Goal: Transaction & Acquisition: Purchase product/service

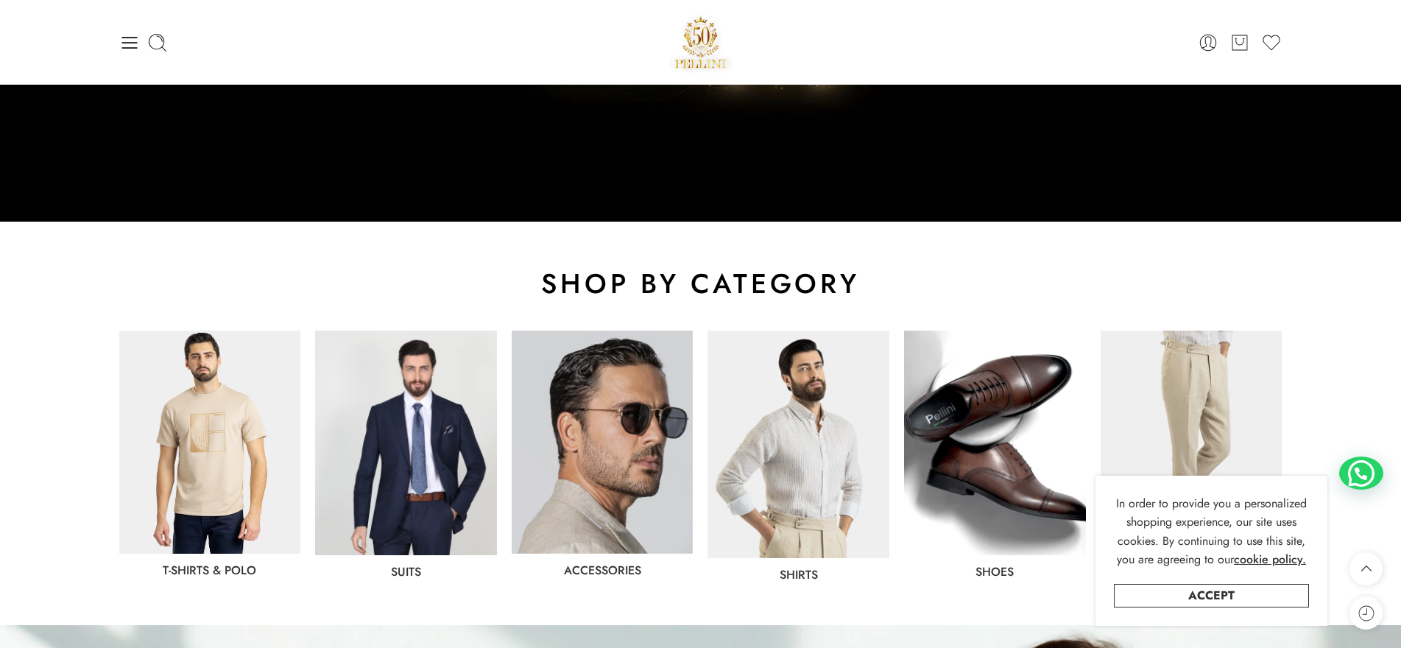
scroll to position [515, 0]
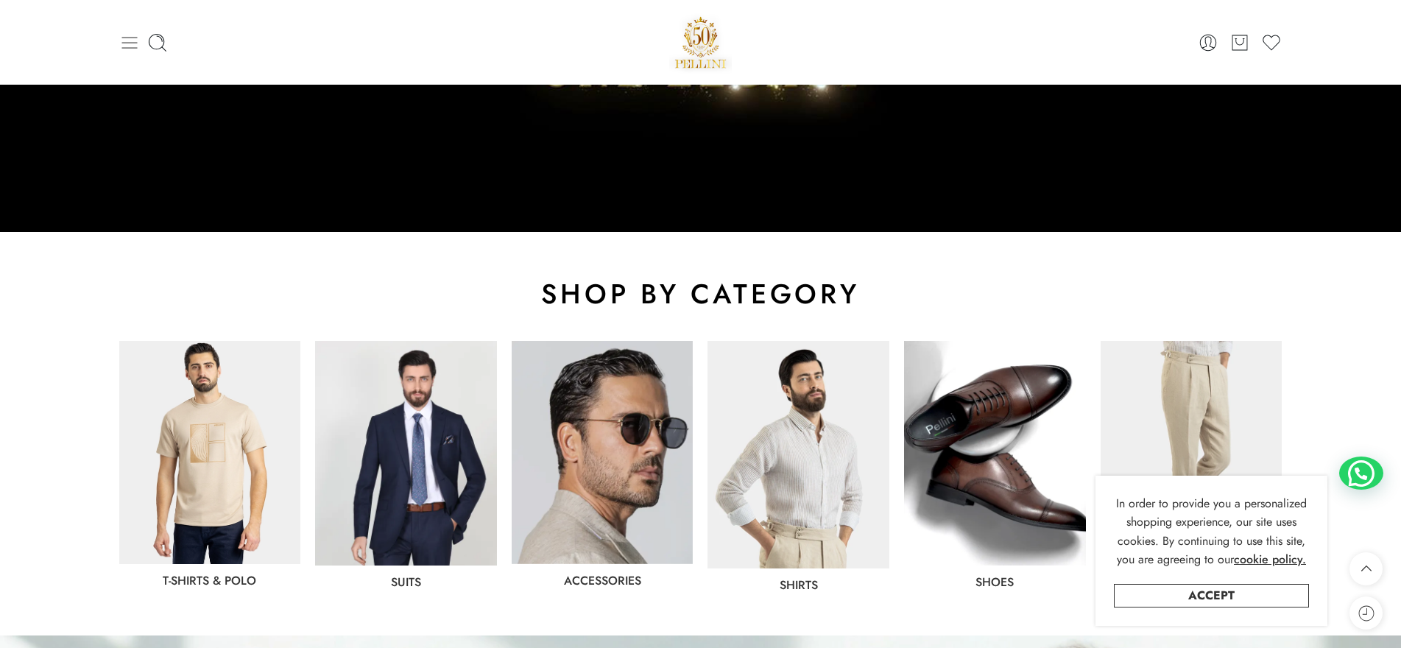
click at [135, 46] on icon at bounding box center [129, 42] width 21 height 21
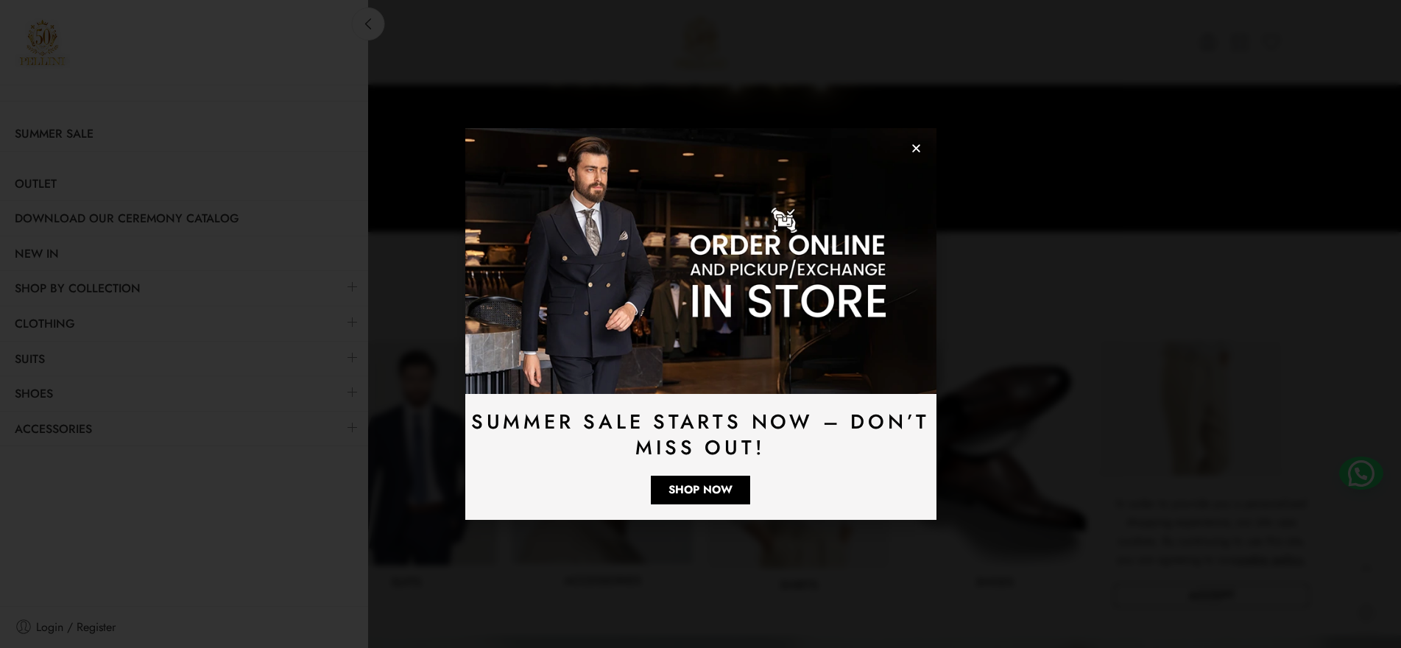
click at [914, 144] on icon "Close" at bounding box center [916, 148] width 11 height 11
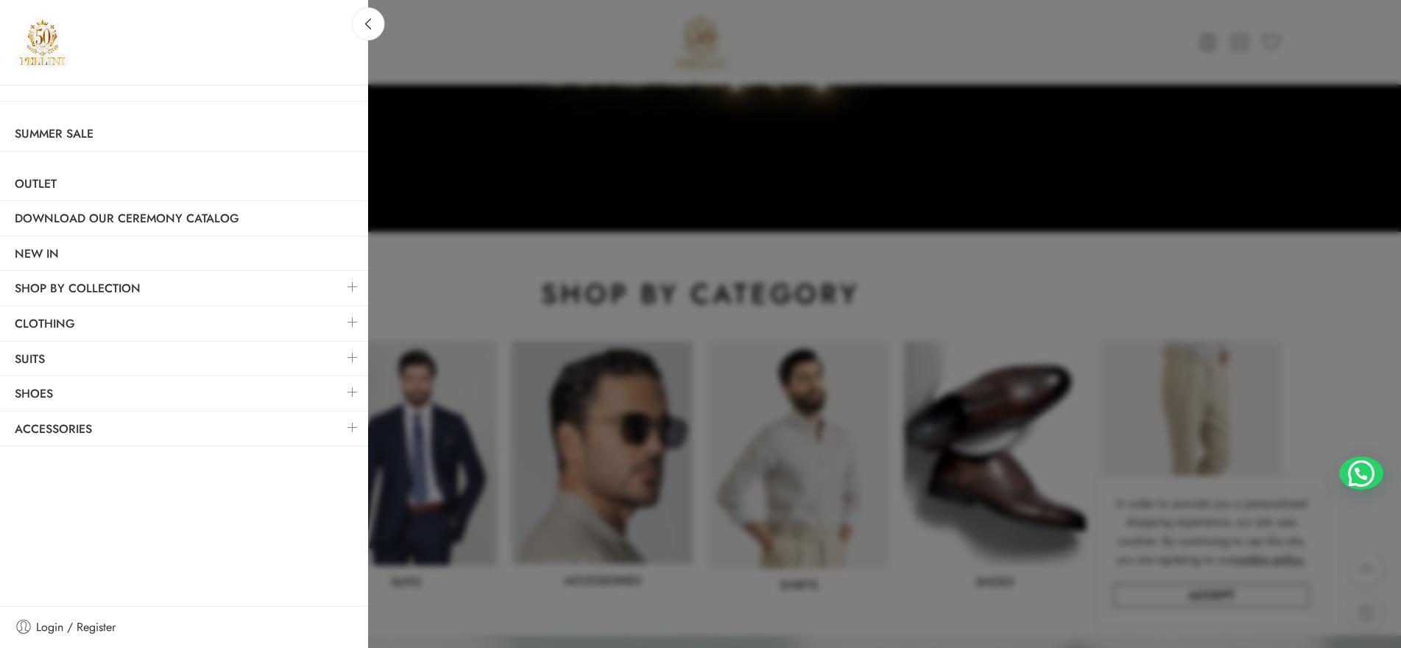
click at [353, 318] on link at bounding box center [352, 322] width 31 height 32
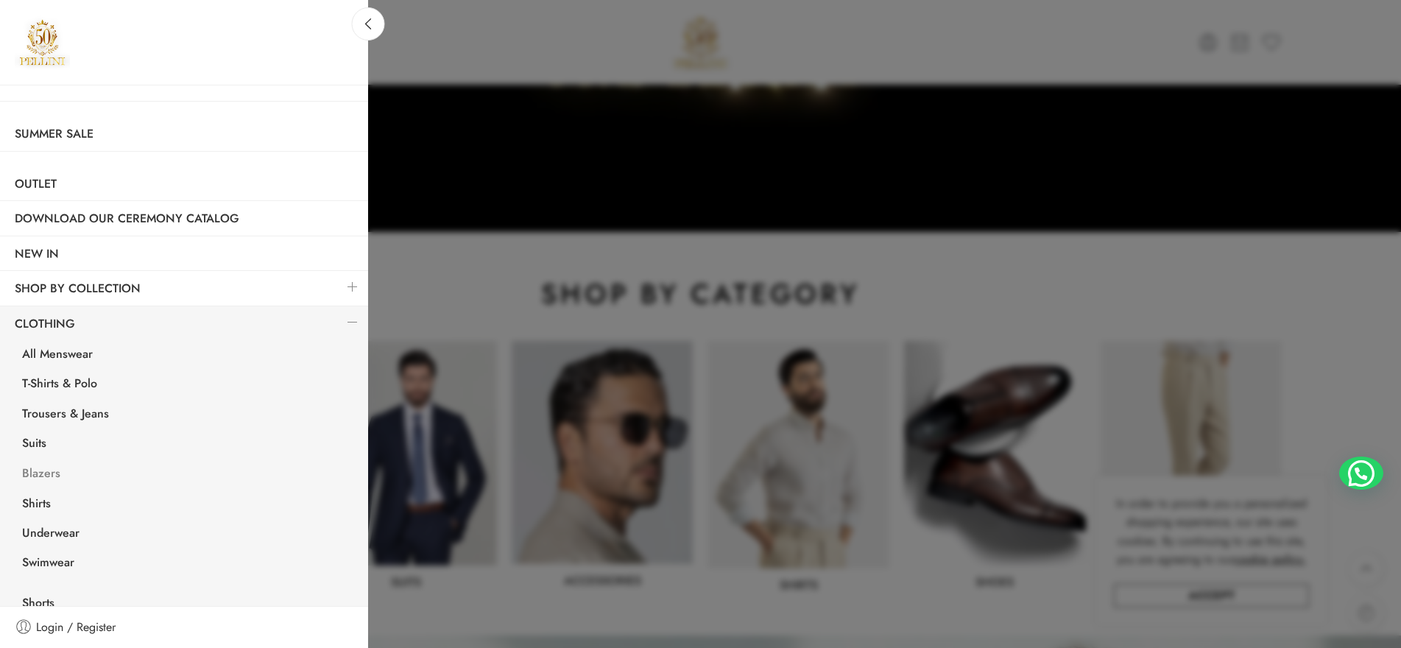
click at [38, 471] on link "Blazers" at bounding box center [187, 475] width 361 height 30
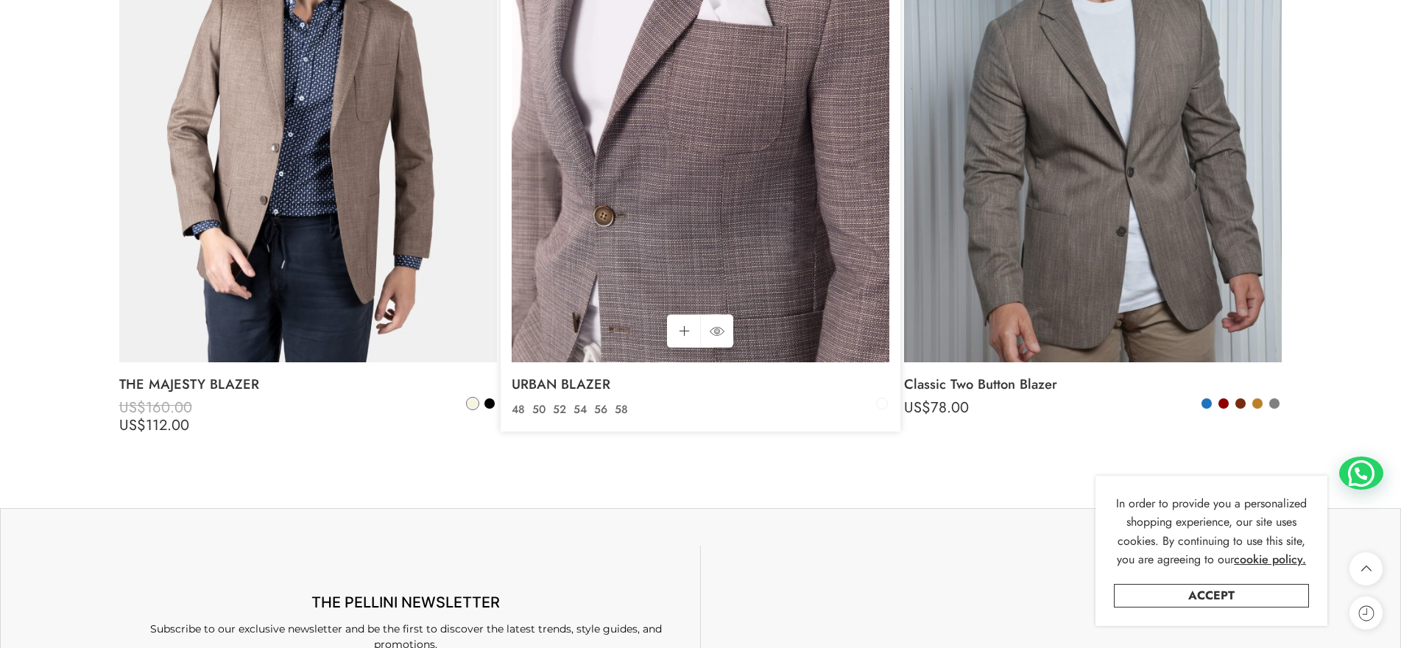
scroll to position [1693, 0]
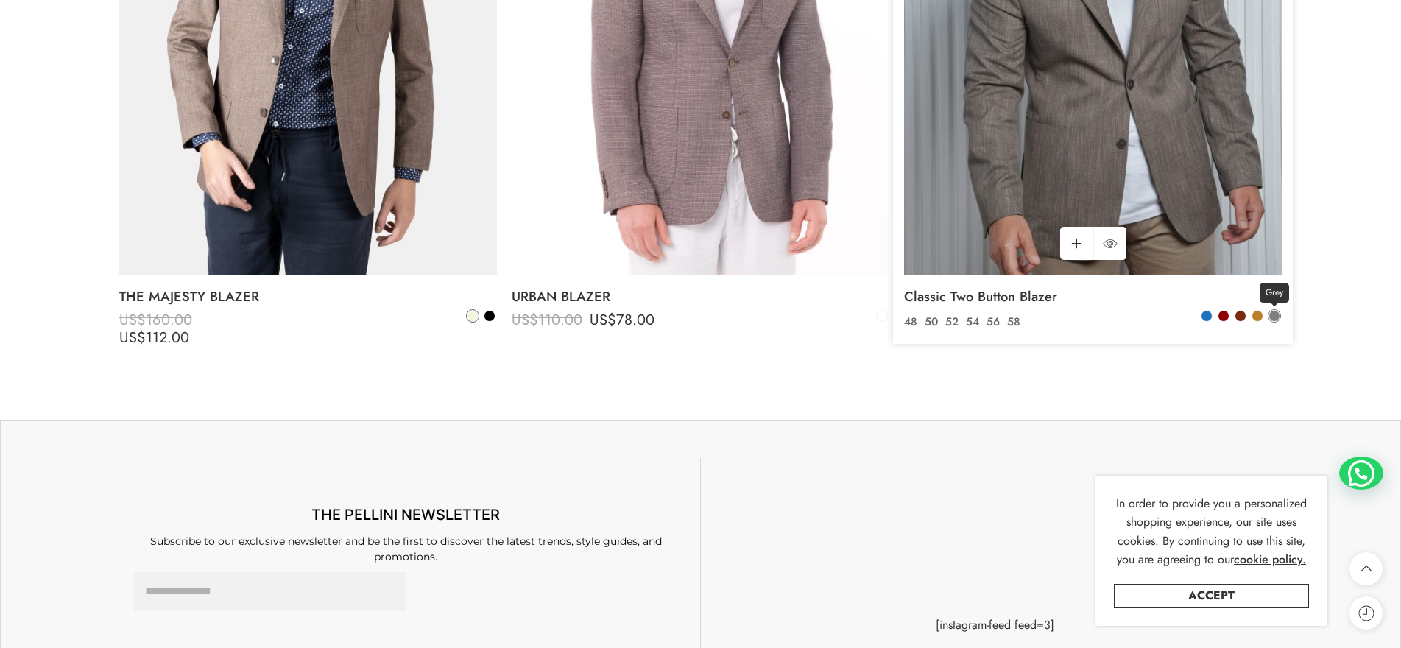
click at [1274, 314] on span at bounding box center [1274, 316] width 10 height 10
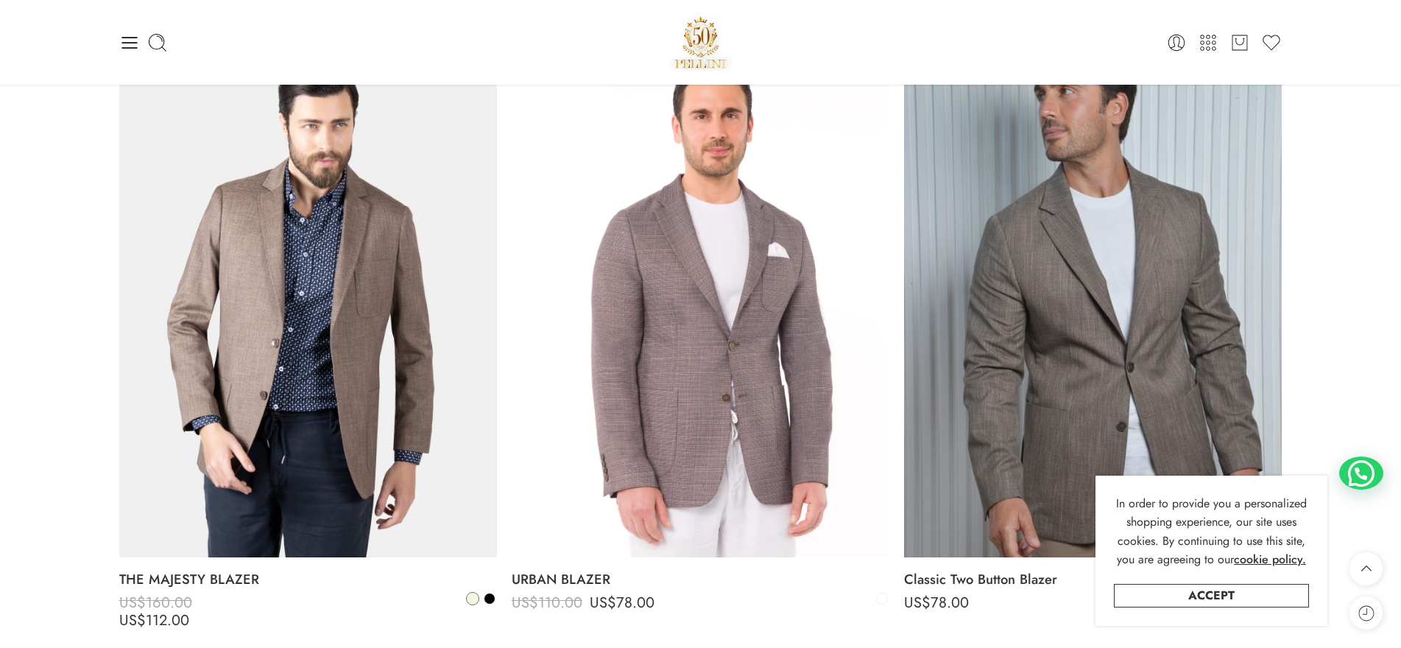
scroll to position [1546, 0]
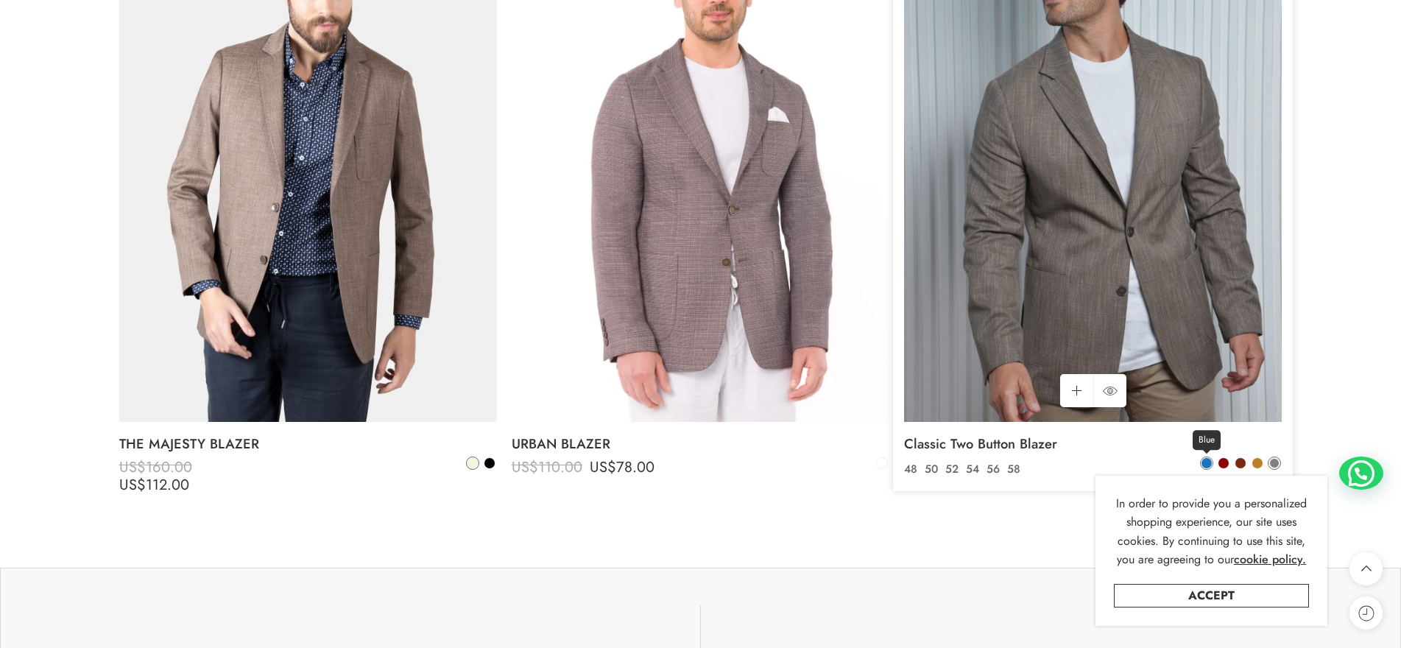
click at [1211, 462] on span at bounding box center [1206, 463] width 10 height 10
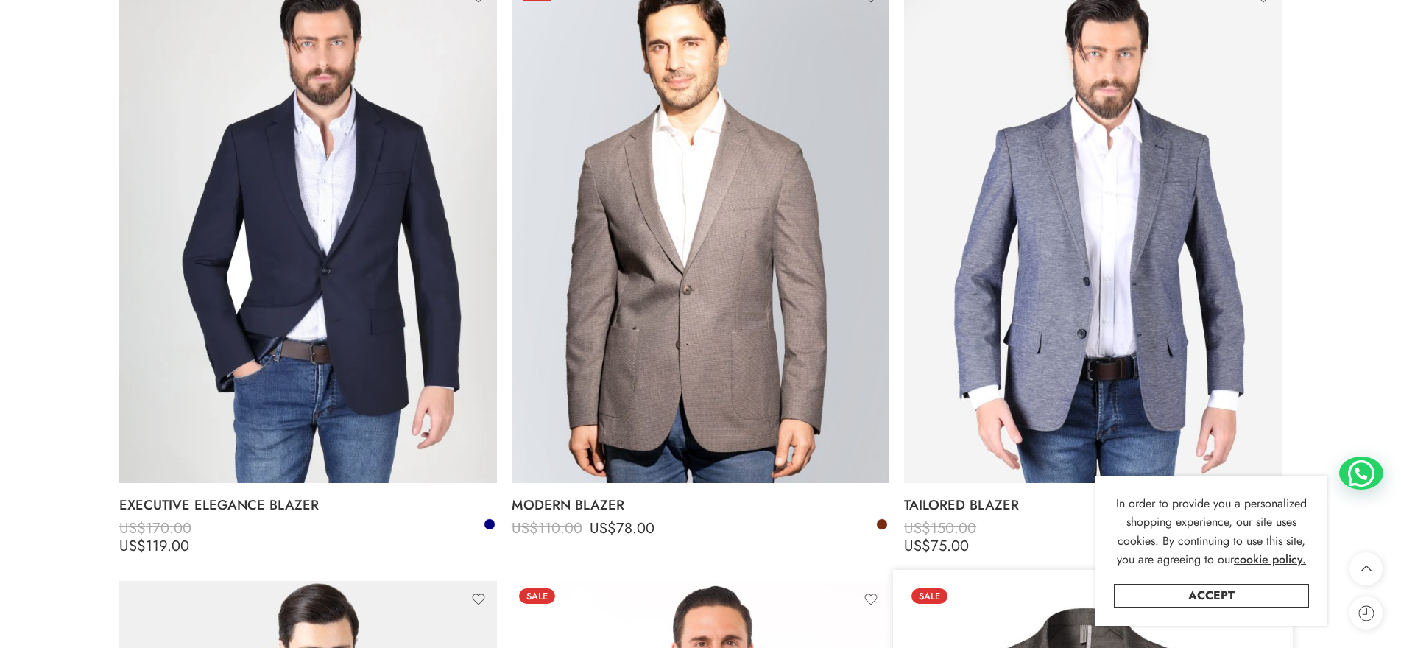
scroll to position [1104, 0]
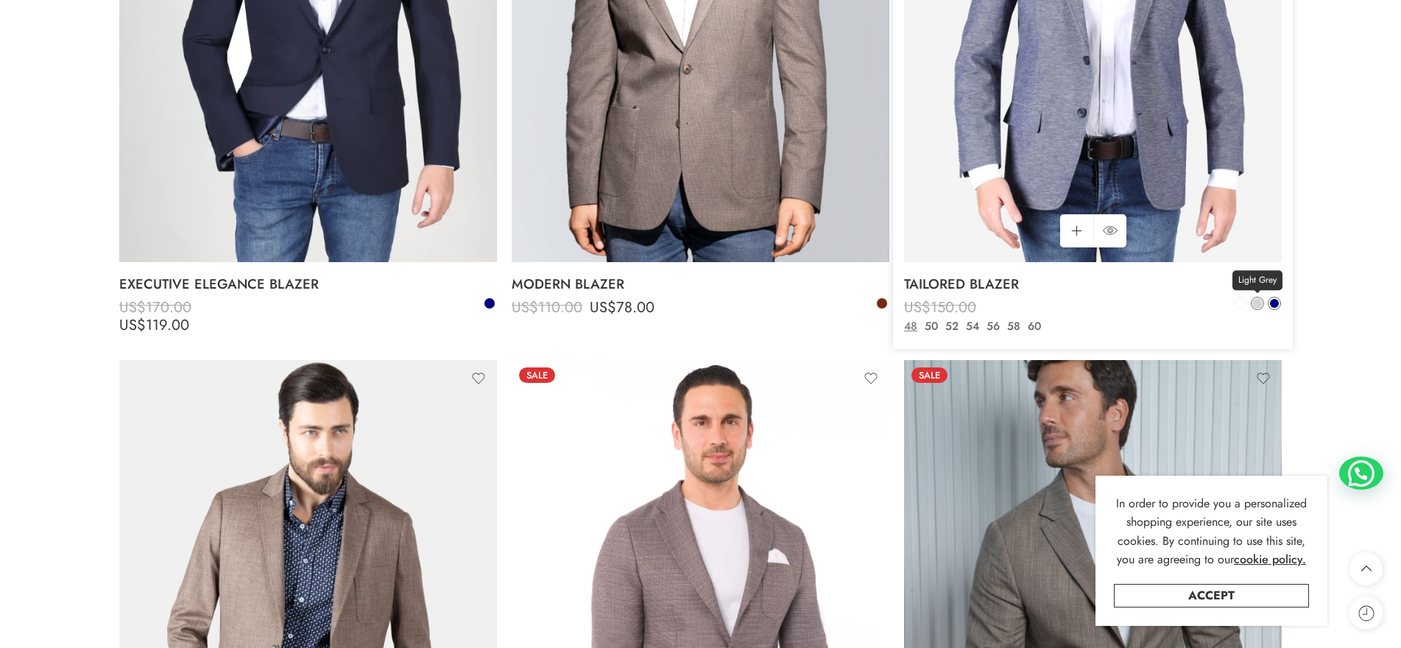
click at [1256, 301] on span at bounding box center [1257, 303] width 10 height 10
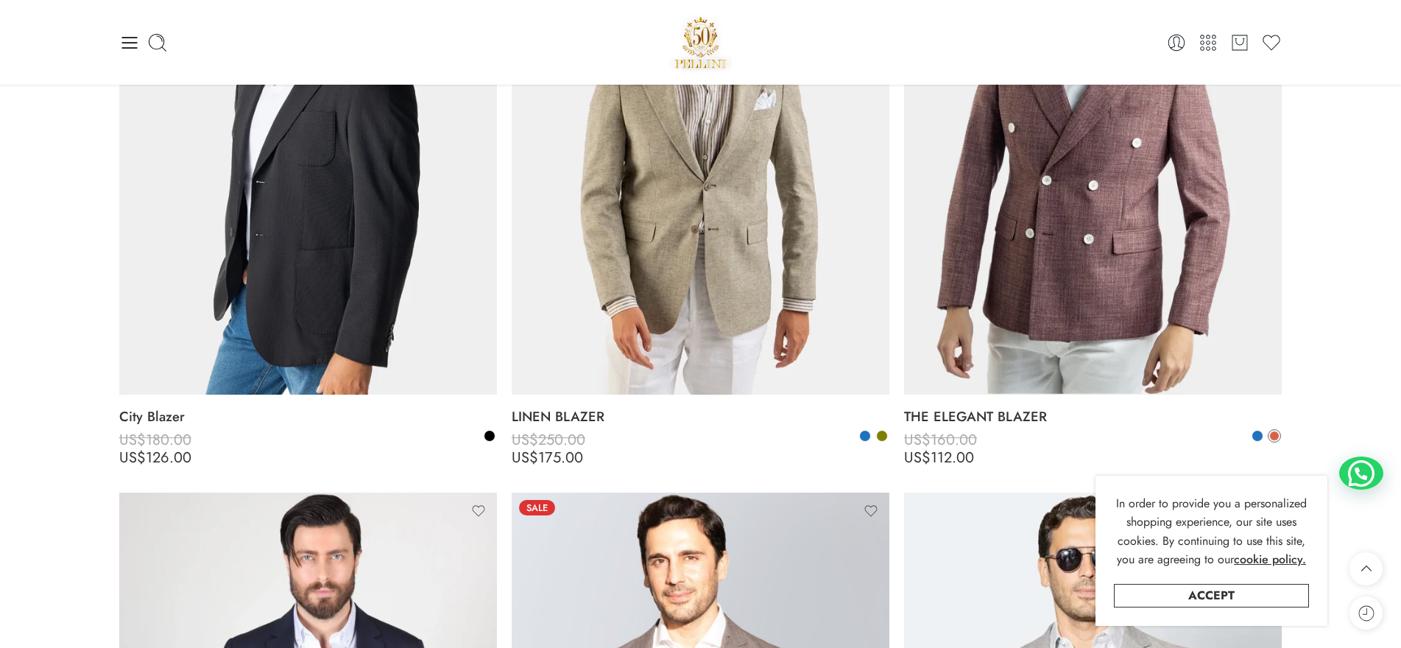
scroll to position [368, 0]
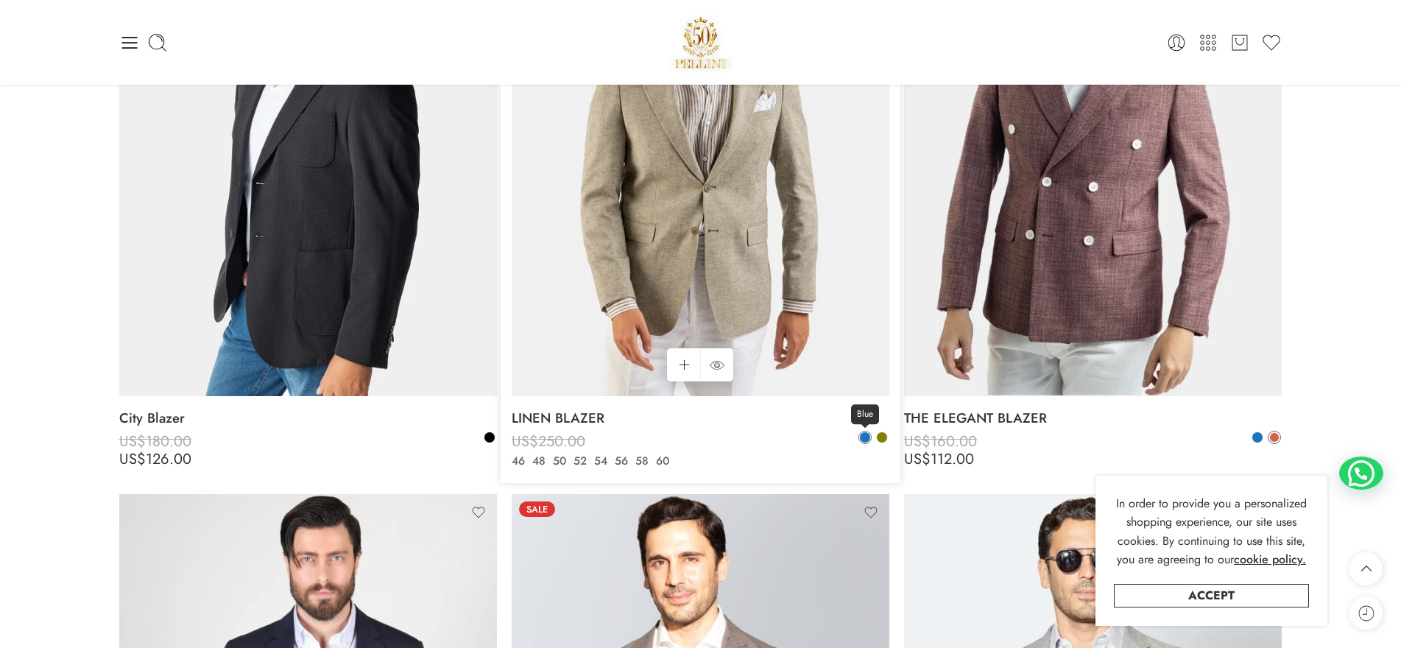
click at [864, 433] on span at bounding box center [865, 437] width 10 height 10
click at [864, 433] on span at bounding box center [865, 437] width 9 height 9
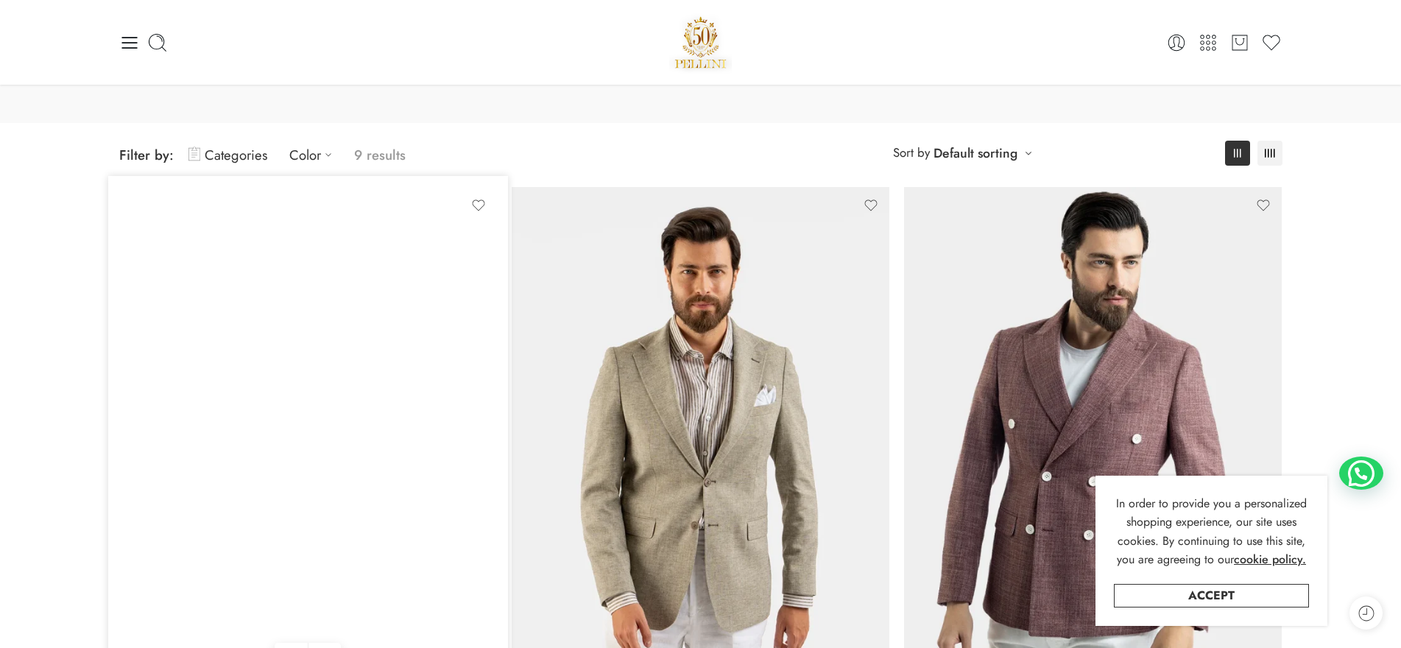
scroll to position [0, 0]
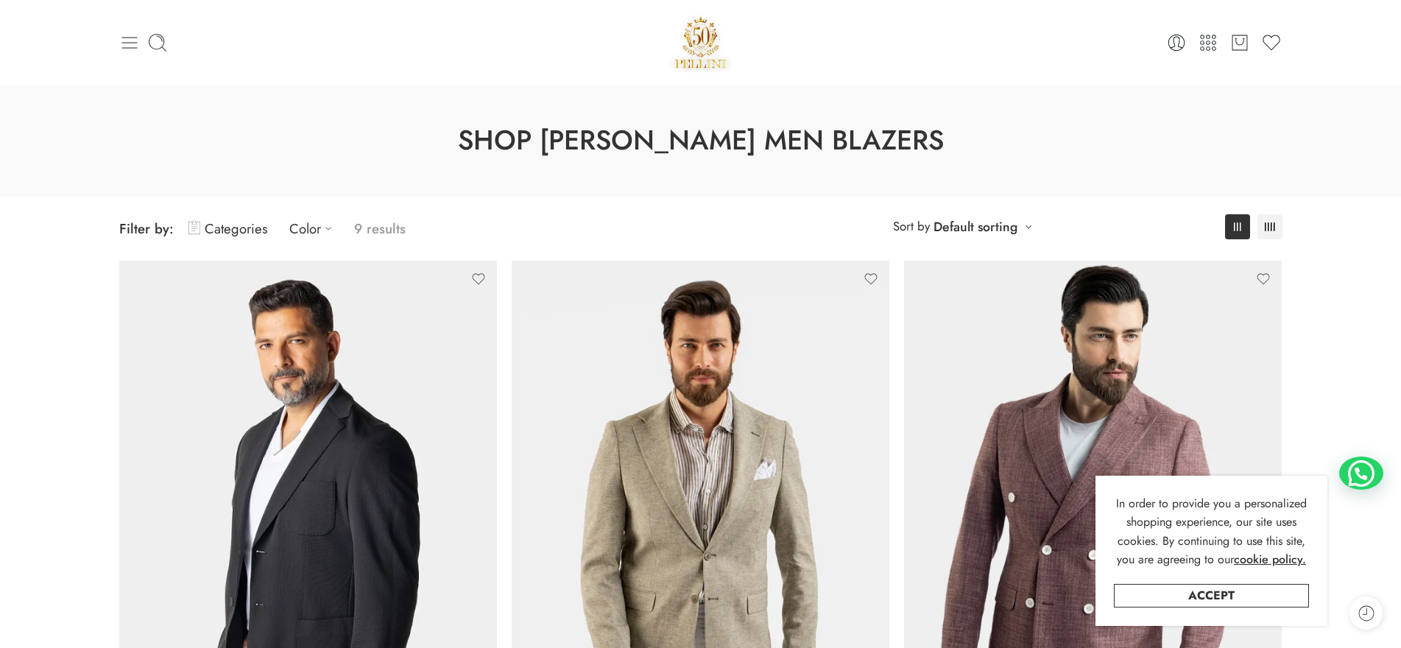
click at [129, 37] on icon at bounding box center [128, 43] width 15 height 12
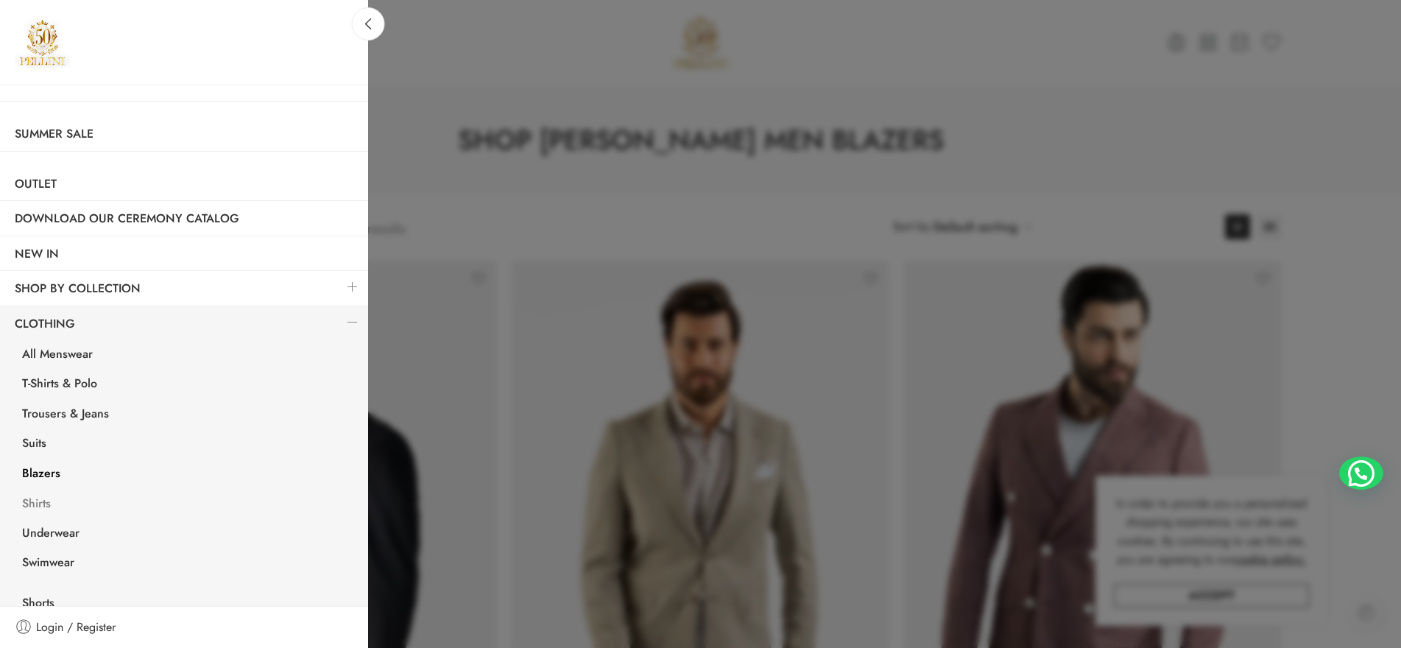
click at [40, 501] on link "Shirts" at bounding box center [187, 505] width 361 height 30
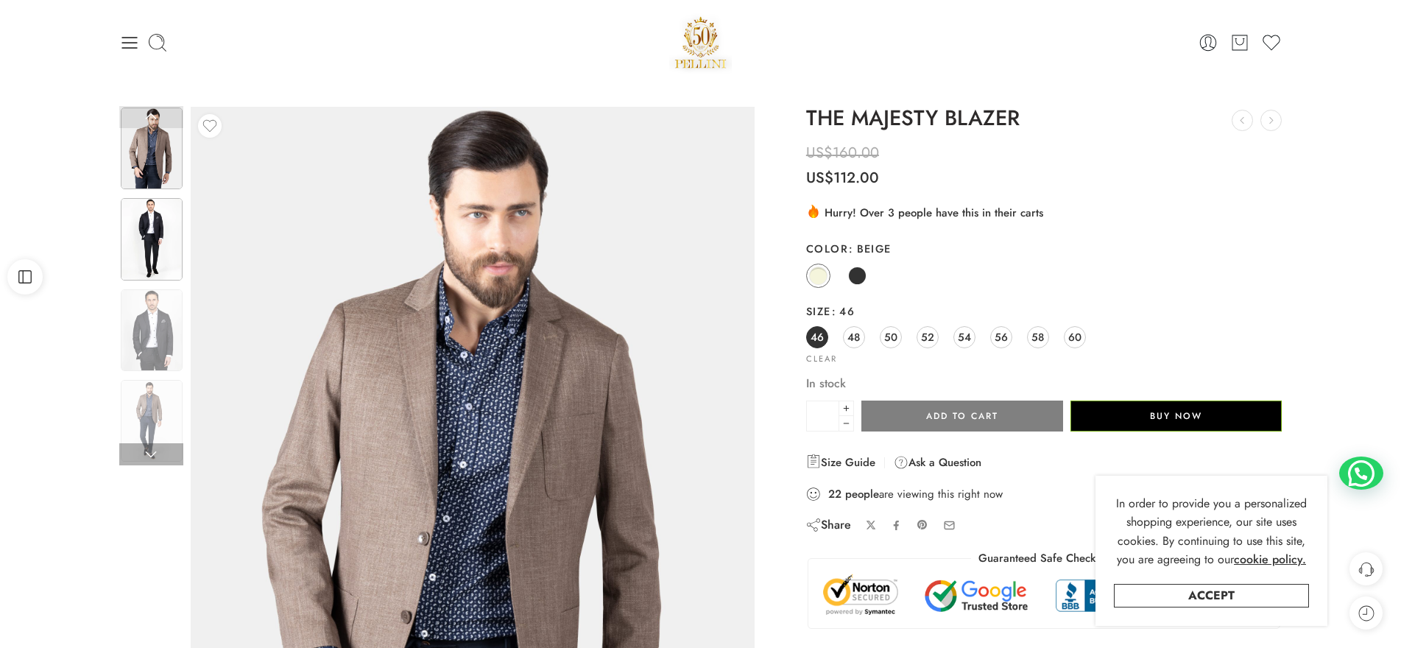
click at [155, 239] on img at bounding box center [152, 239] width 62 height 82
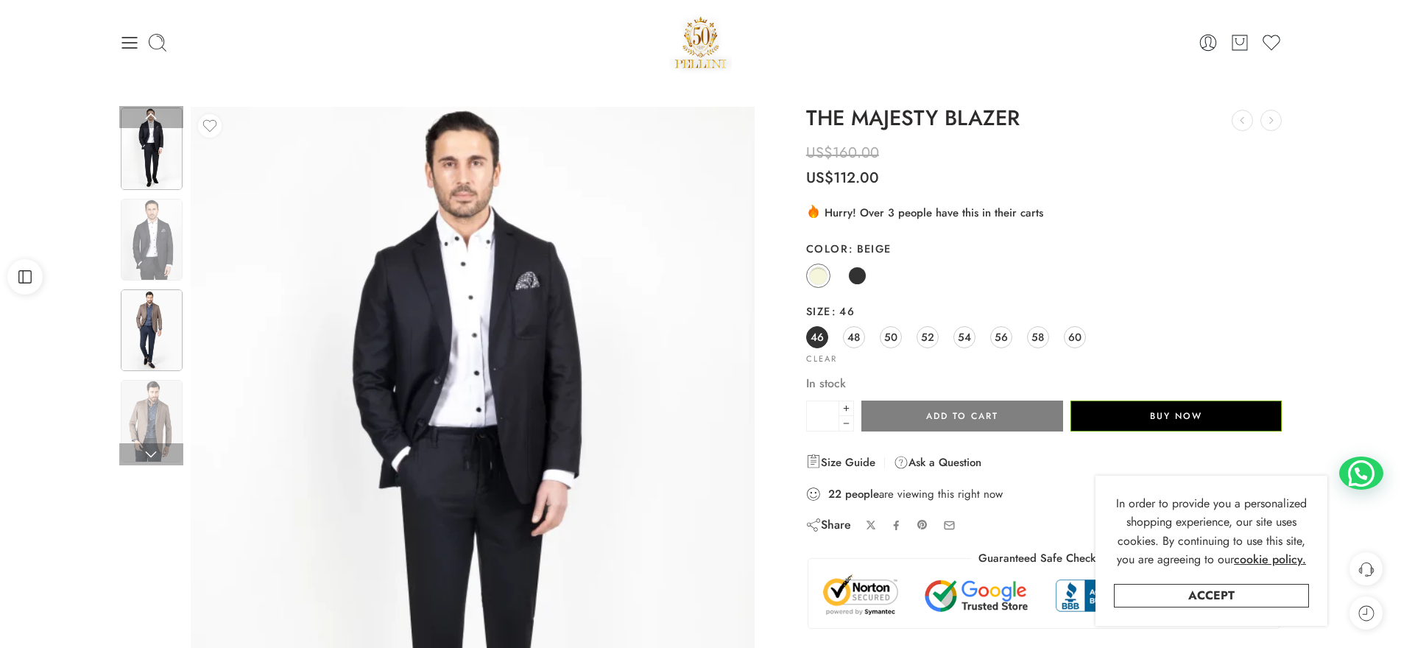
click at [155, 315] on img at bounding box center [152, 330] width 62 height 82
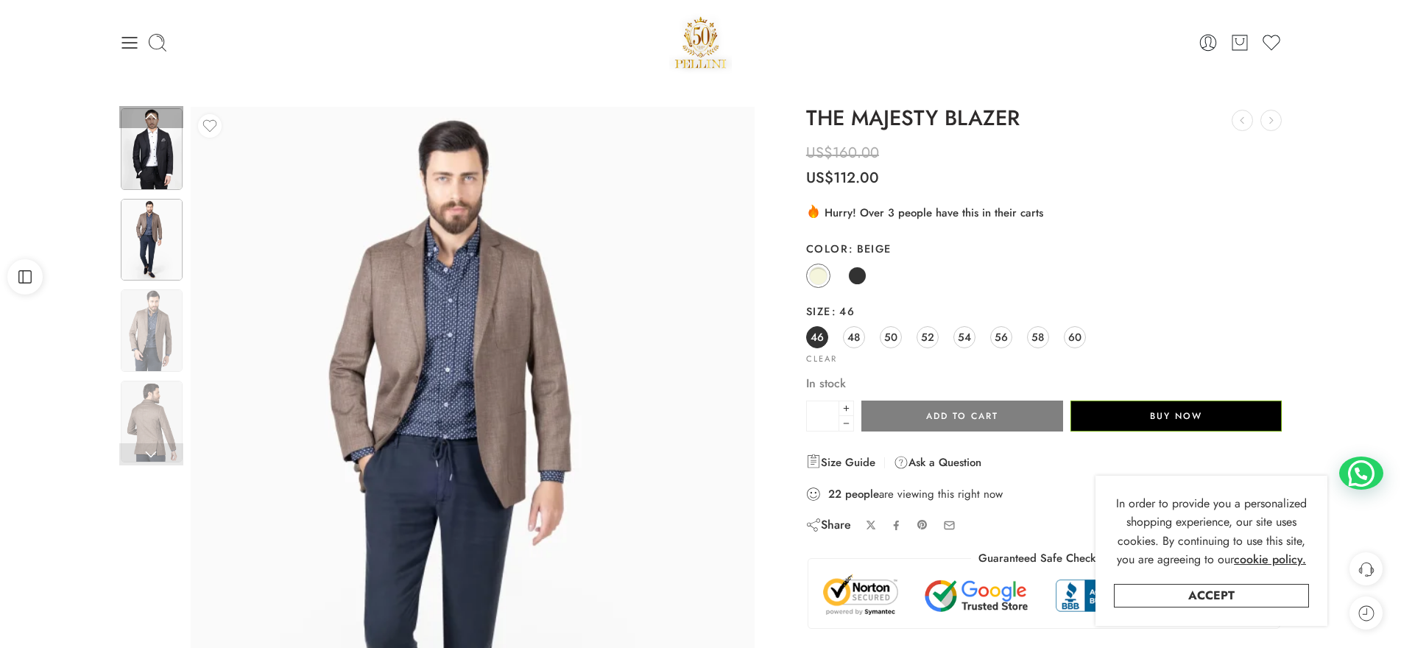
click at [155, 143] on img at bounding box center [152, 149] width 62 height 82
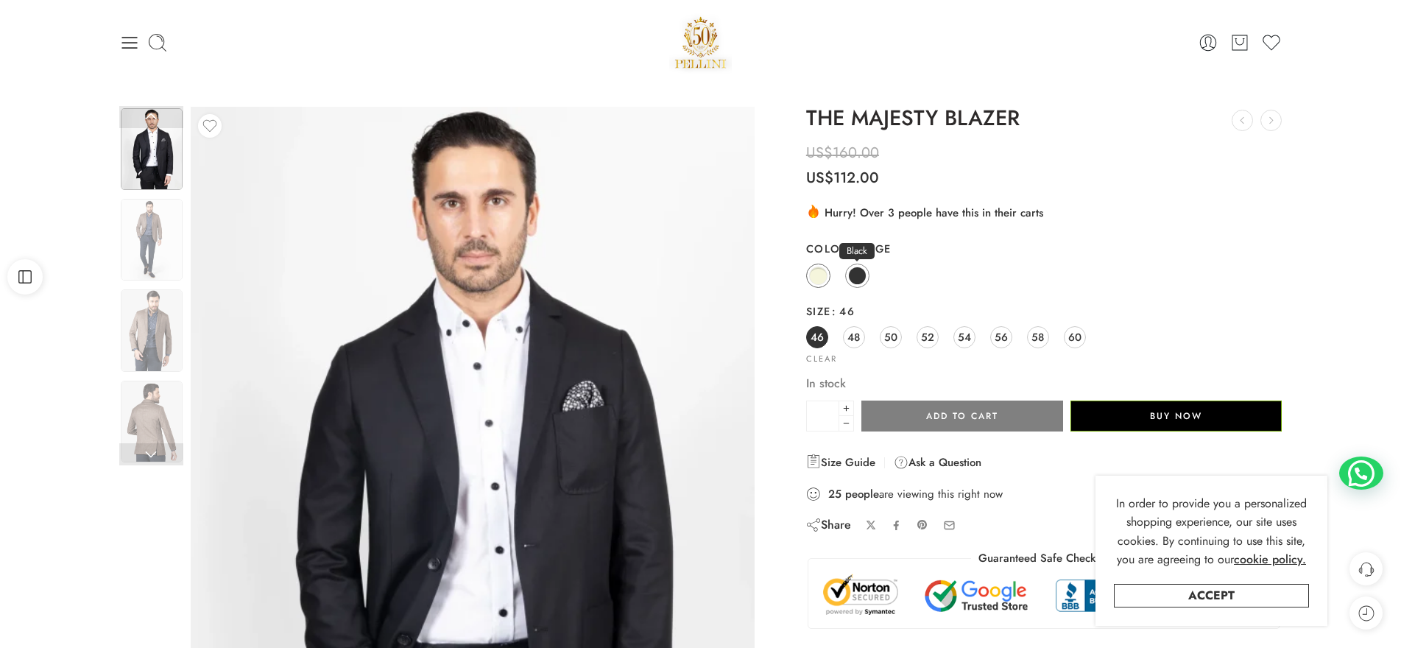
click at [858, 280] on span at bounding box center [857, 275] width 18 height 18
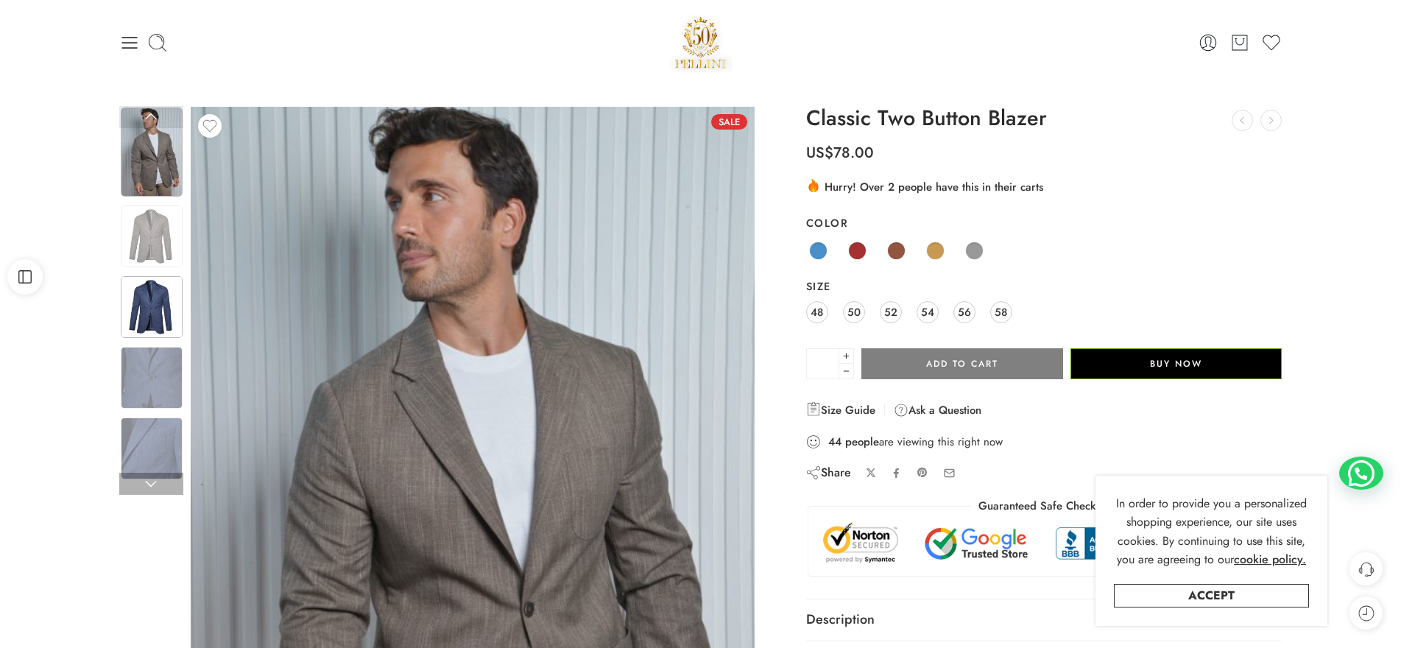
click at [133, 302] on img at bounding box center [152, 307] width 62 height 62
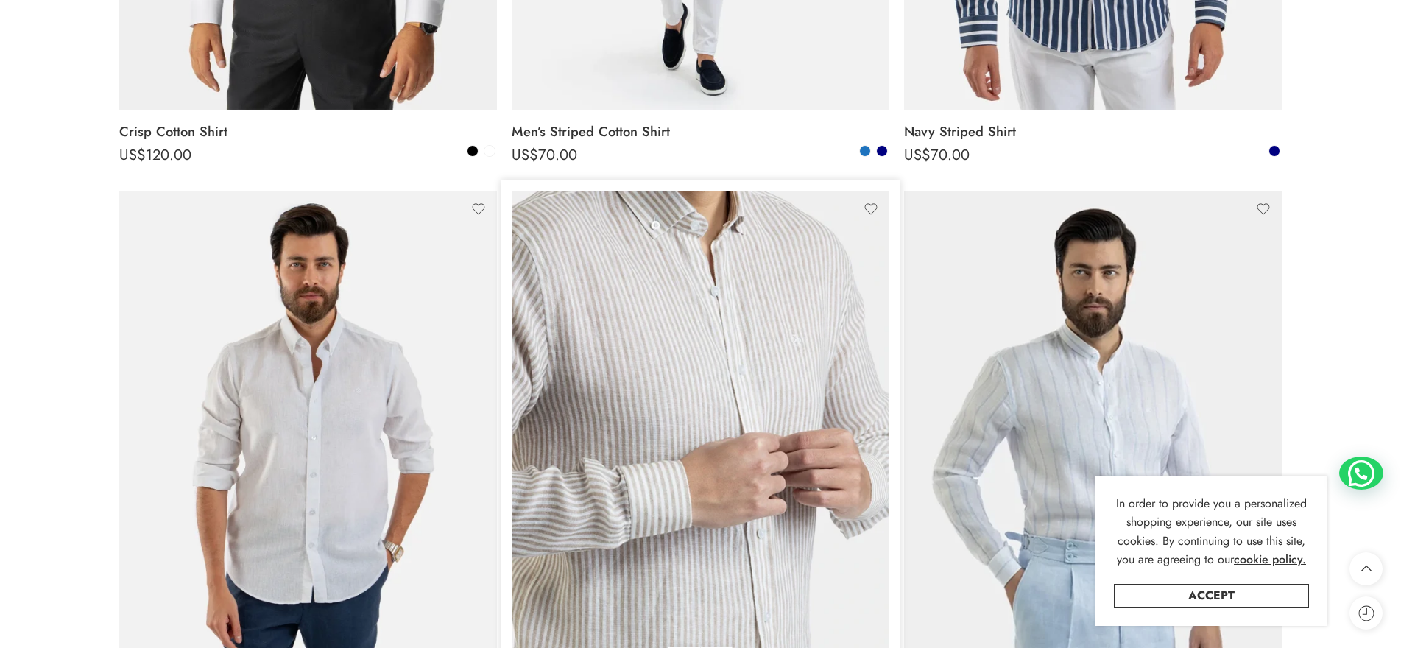
scroll to position [810, 0]
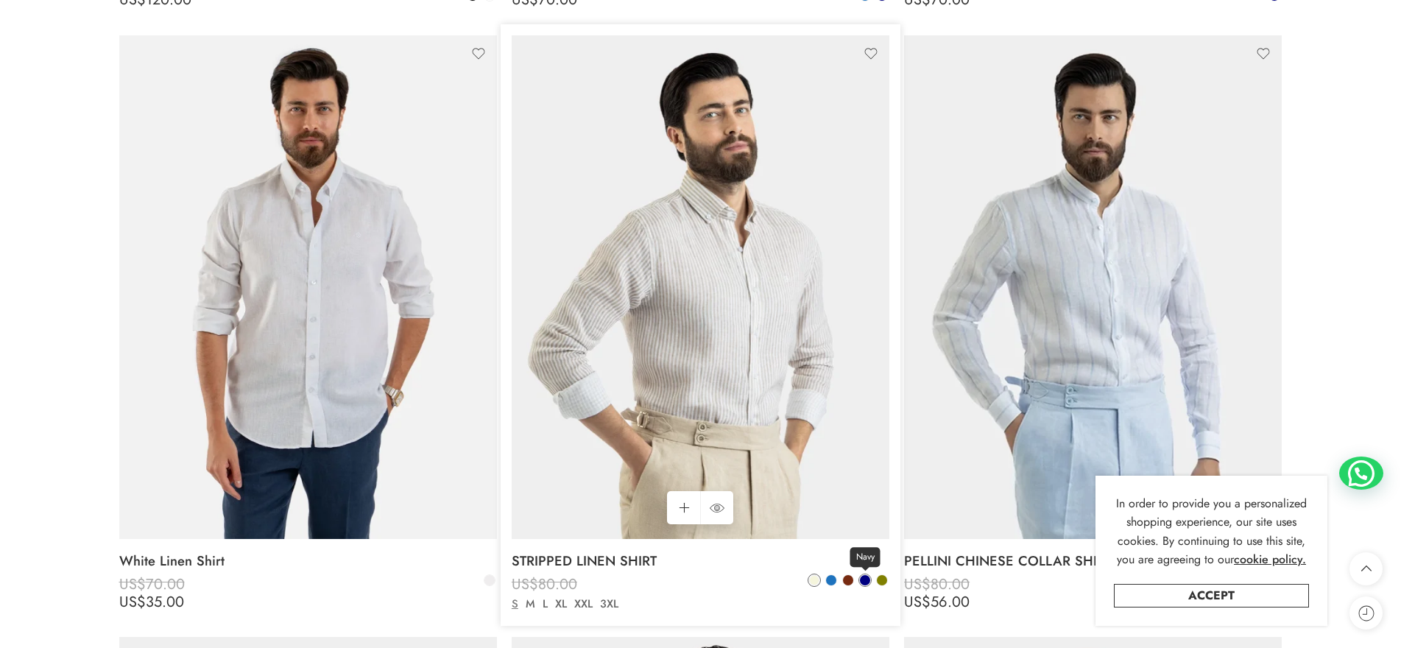
click at [866, 583] on span at bounding box center [865, 580] width 10 height 10
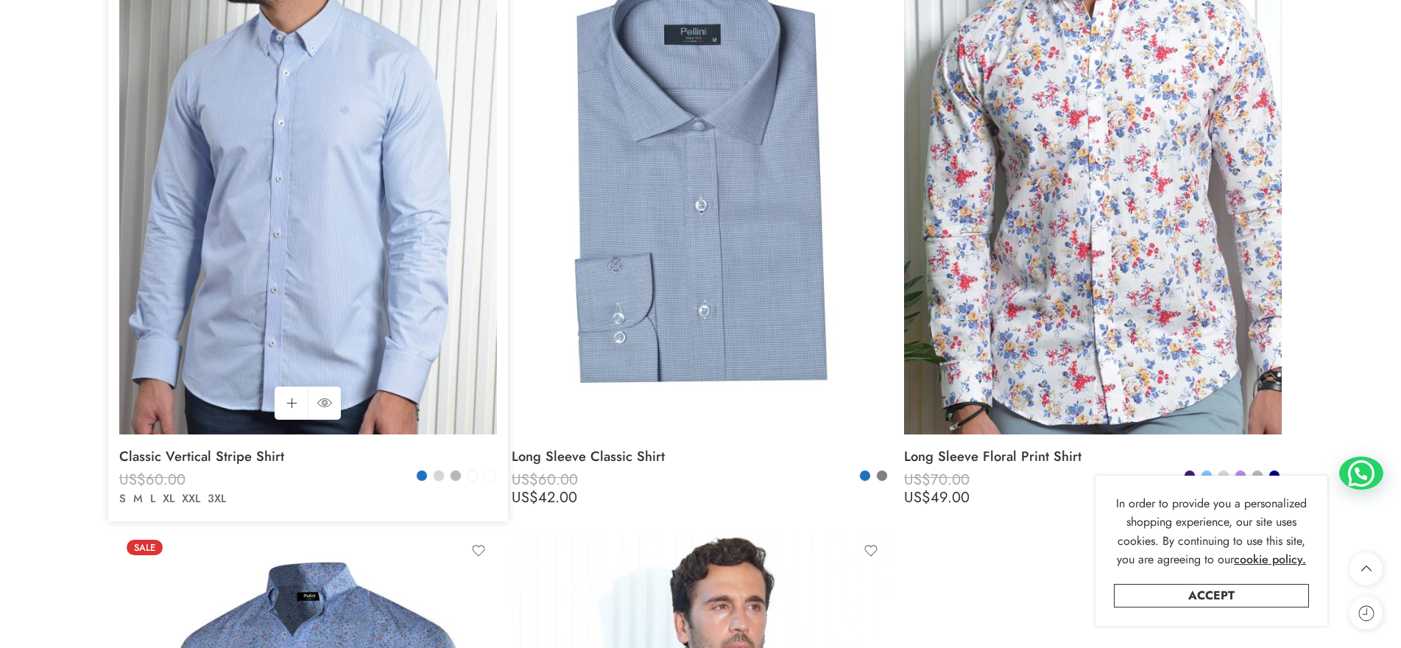
scroll to position [5300, 0]
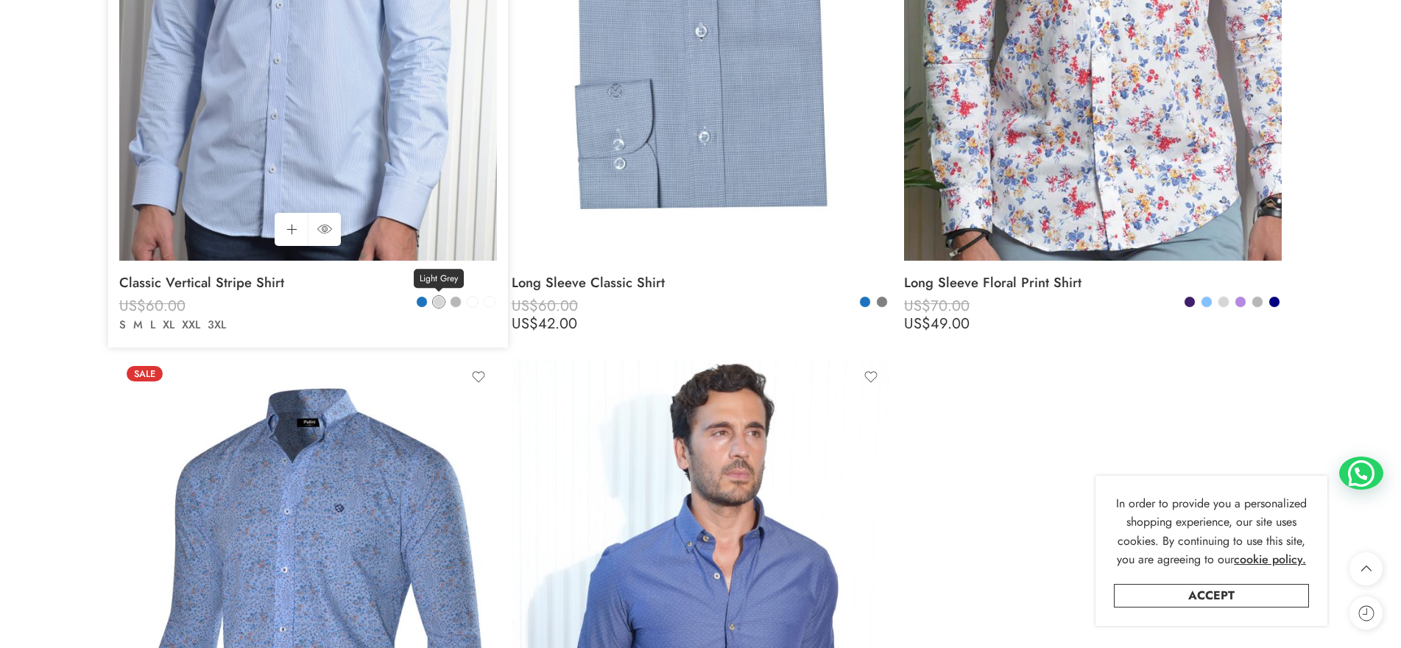
click at [435, 302] on span at bounding box center [439, 302] width 10 height 10
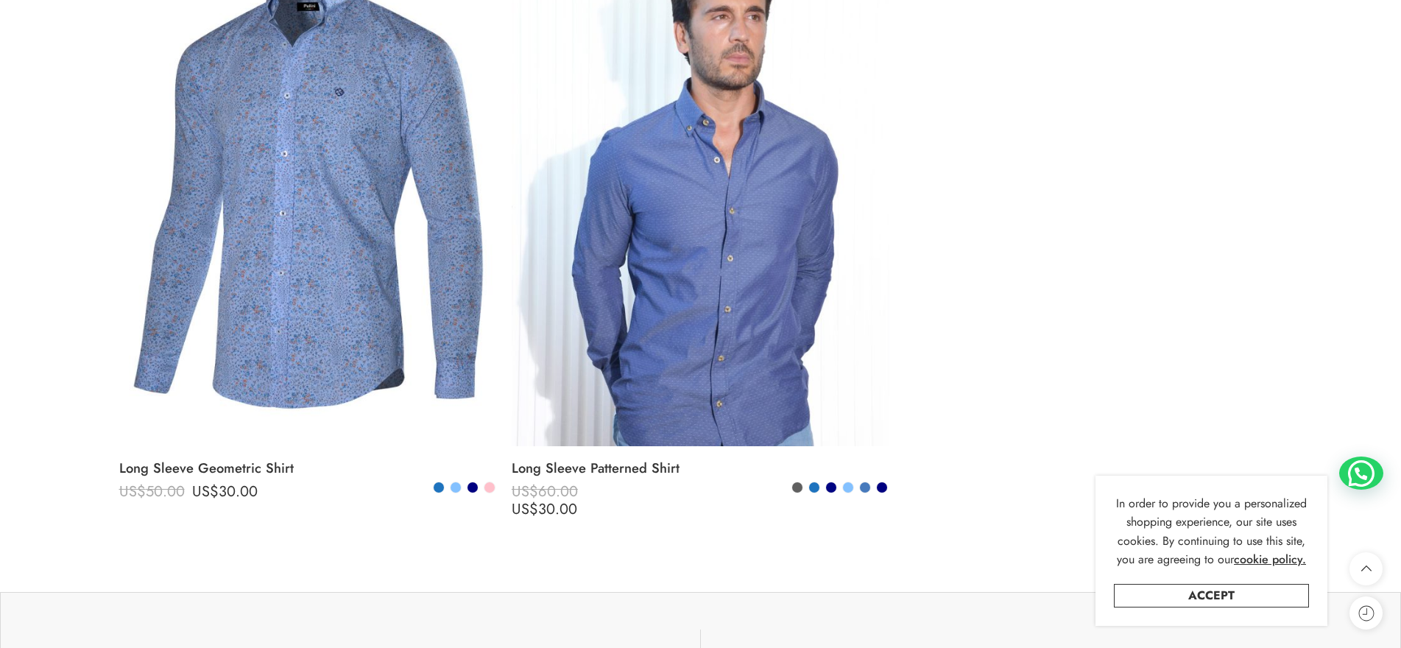
scroll to position [5742, 0]
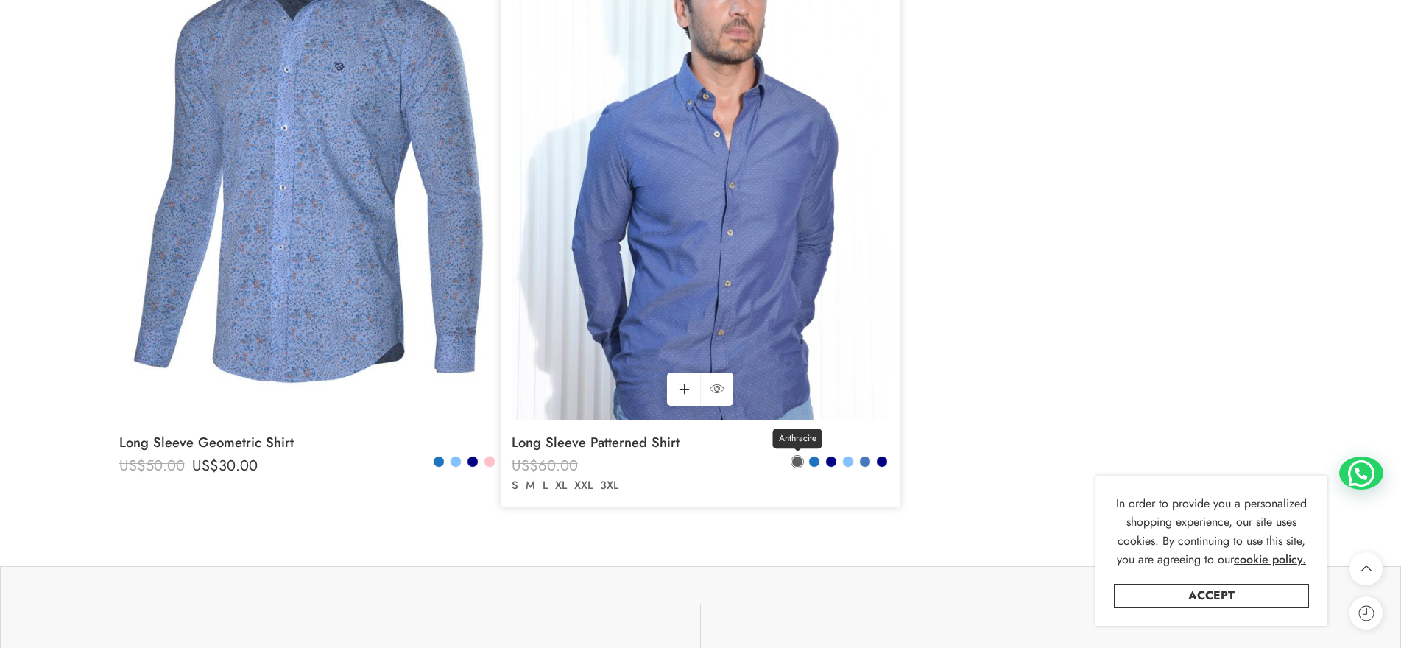
click at [795, 462] on span at bounding box center [797, 461] width 10 height 10
click at [796, 459] on span at bounding box center [797, 461] width 9 height 9
click at [848, 461] on span at bounding box center [848, 461] width 10 height 10
click at [793, 460] on span at bounding box center [797, 461] width 10 height 10
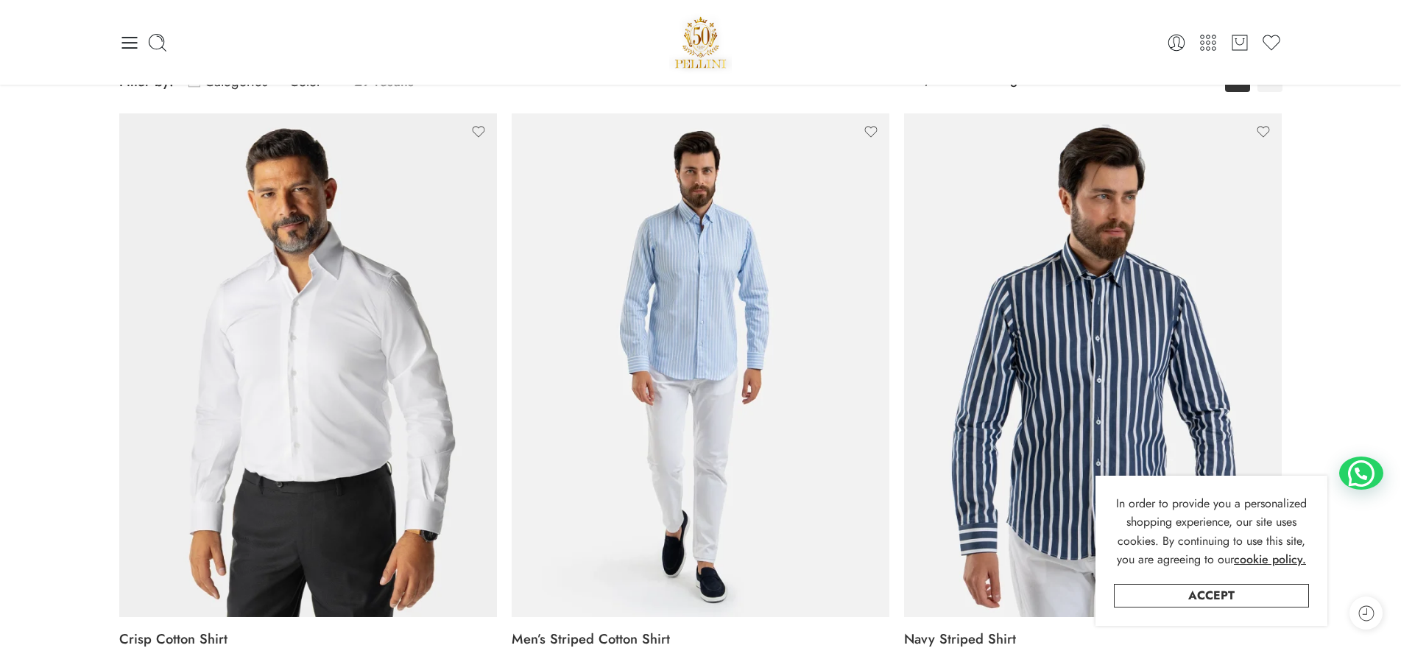
scroll to position [0, 0]
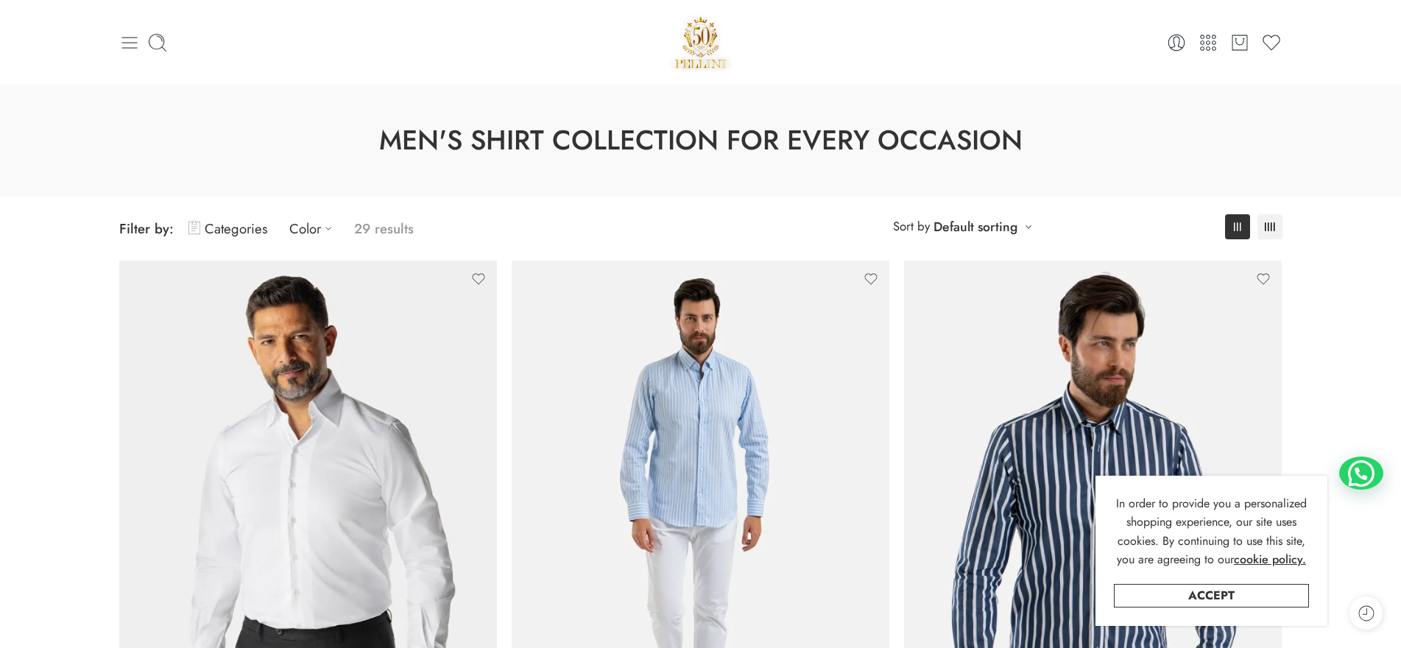
click at [129, 46] on icon at bounding box center [129, 42] width 21 height 21
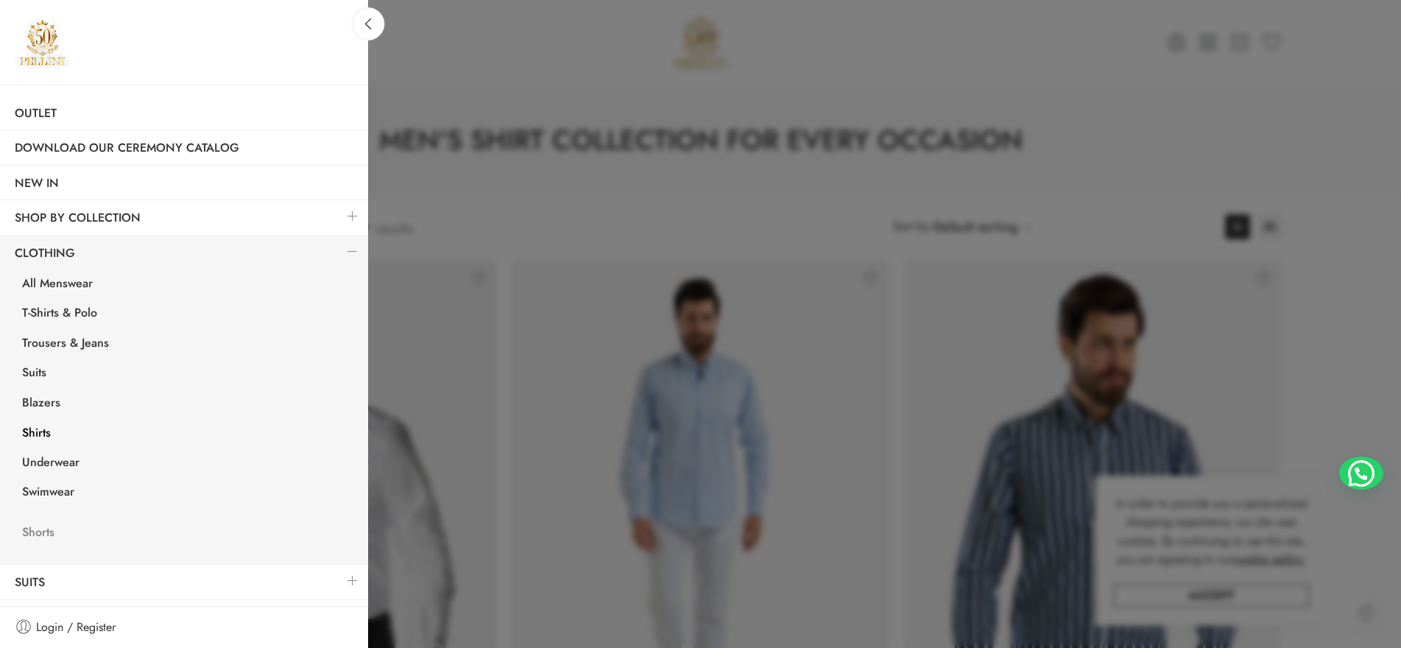
scroll to position [135, 0]
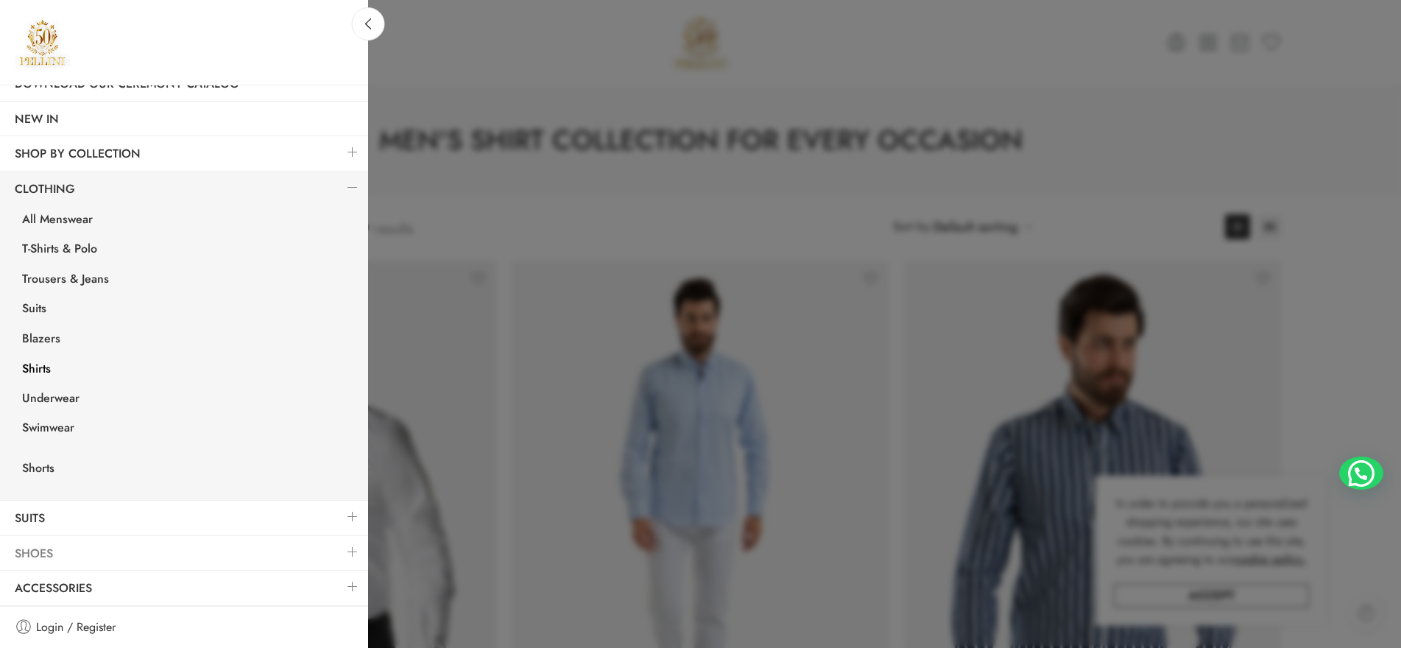
click at [40, 547] on link "Shoes" at bounding box center [184, 554] width 368 height 34
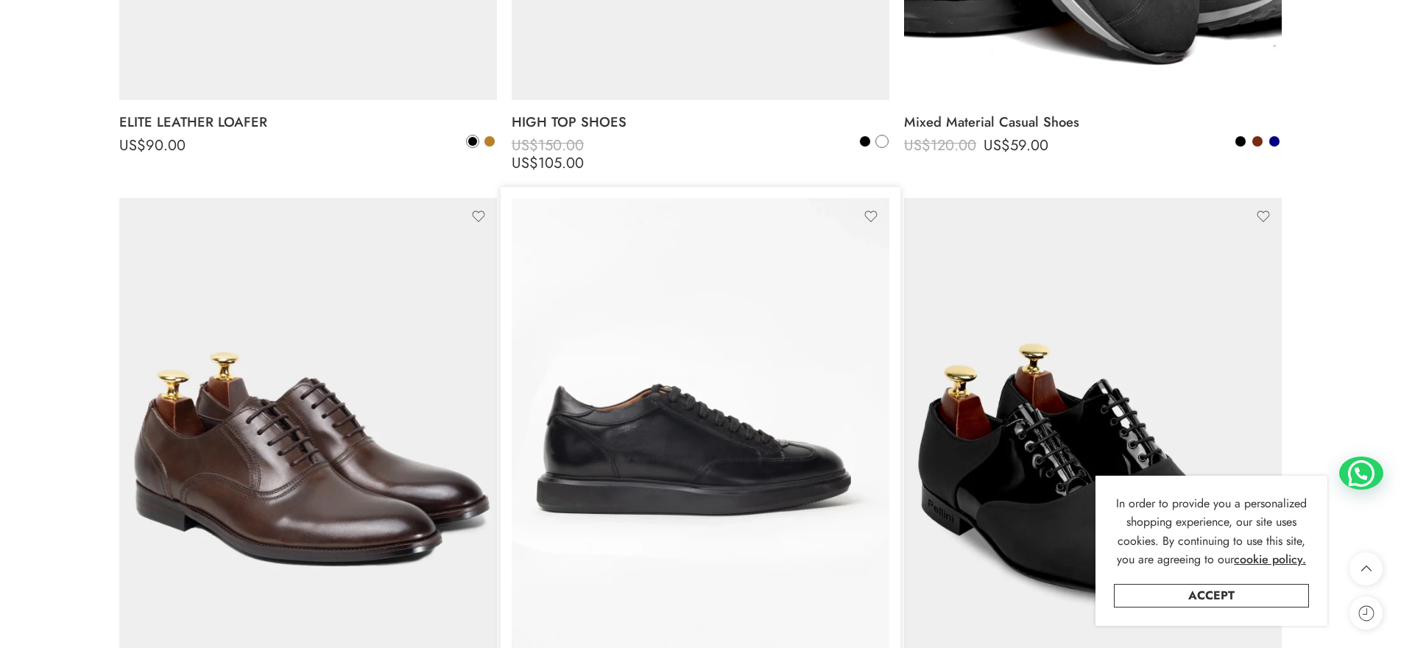
scroll to position [5080, 0]
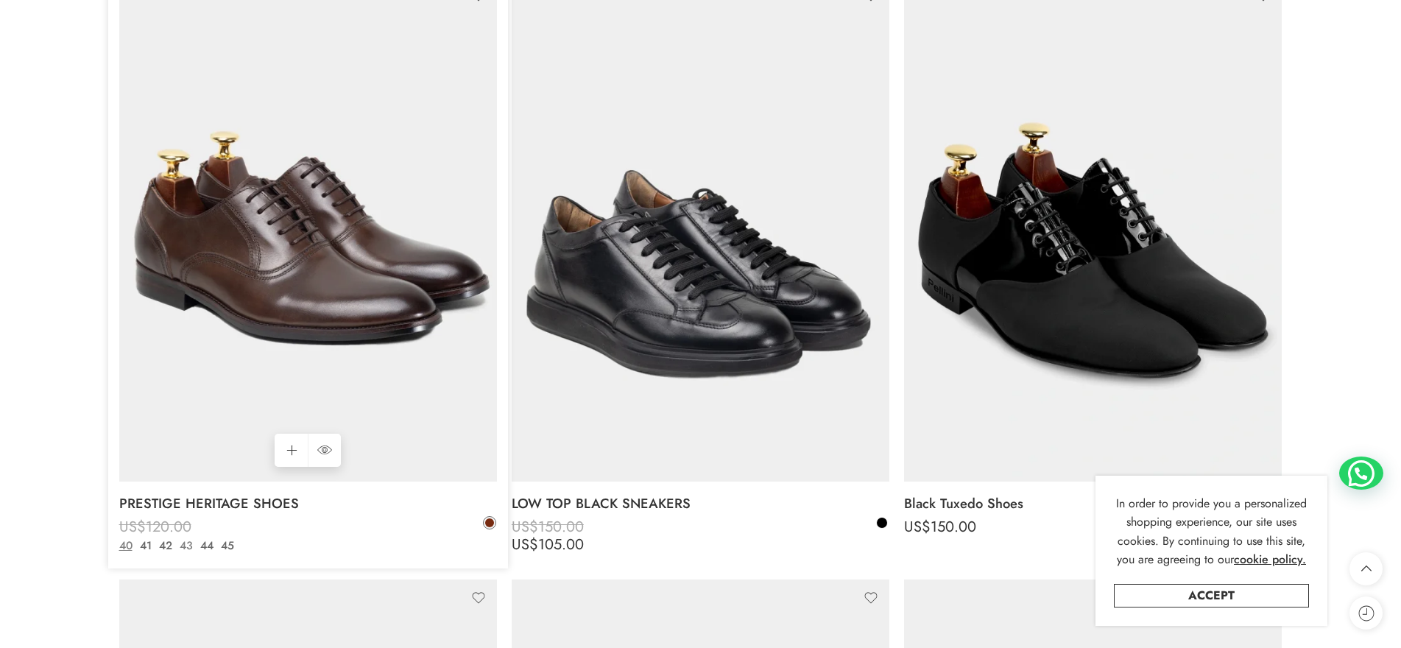
click at [186, 543] on link "43" at bounding box center [186, 545] width 21 height 17
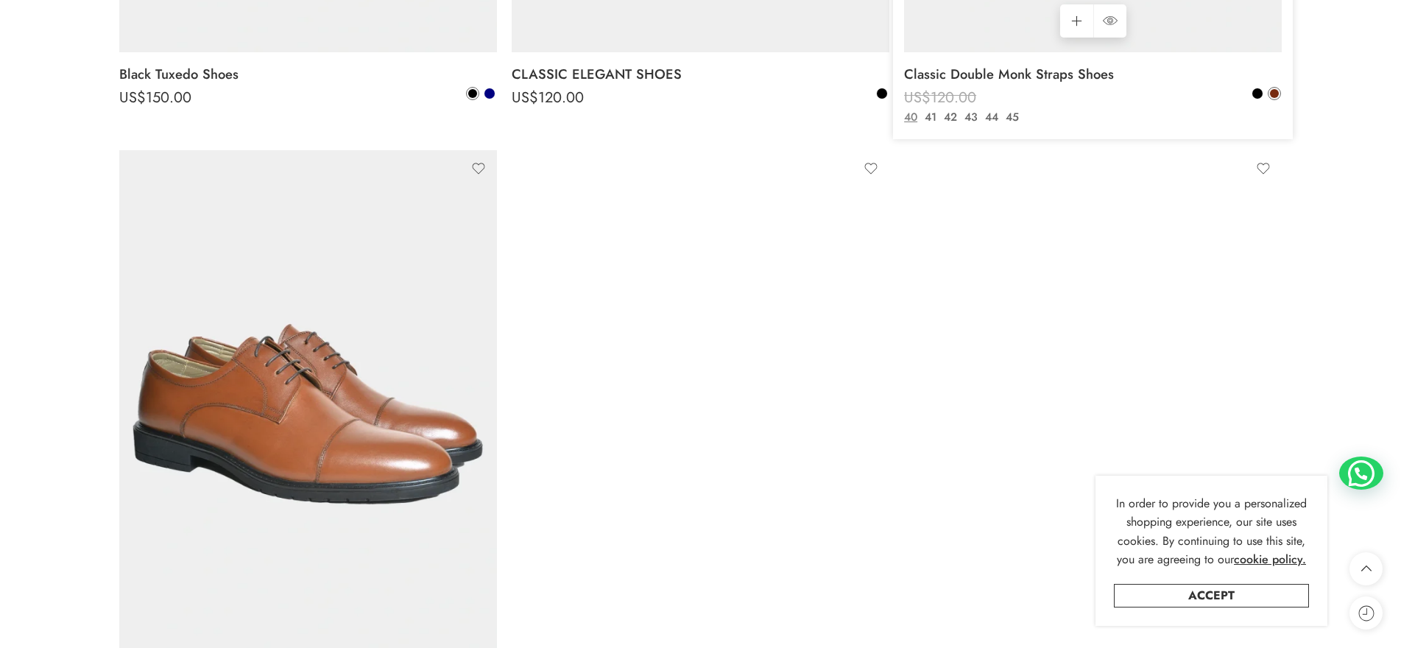
scroll to position [6257, 0]
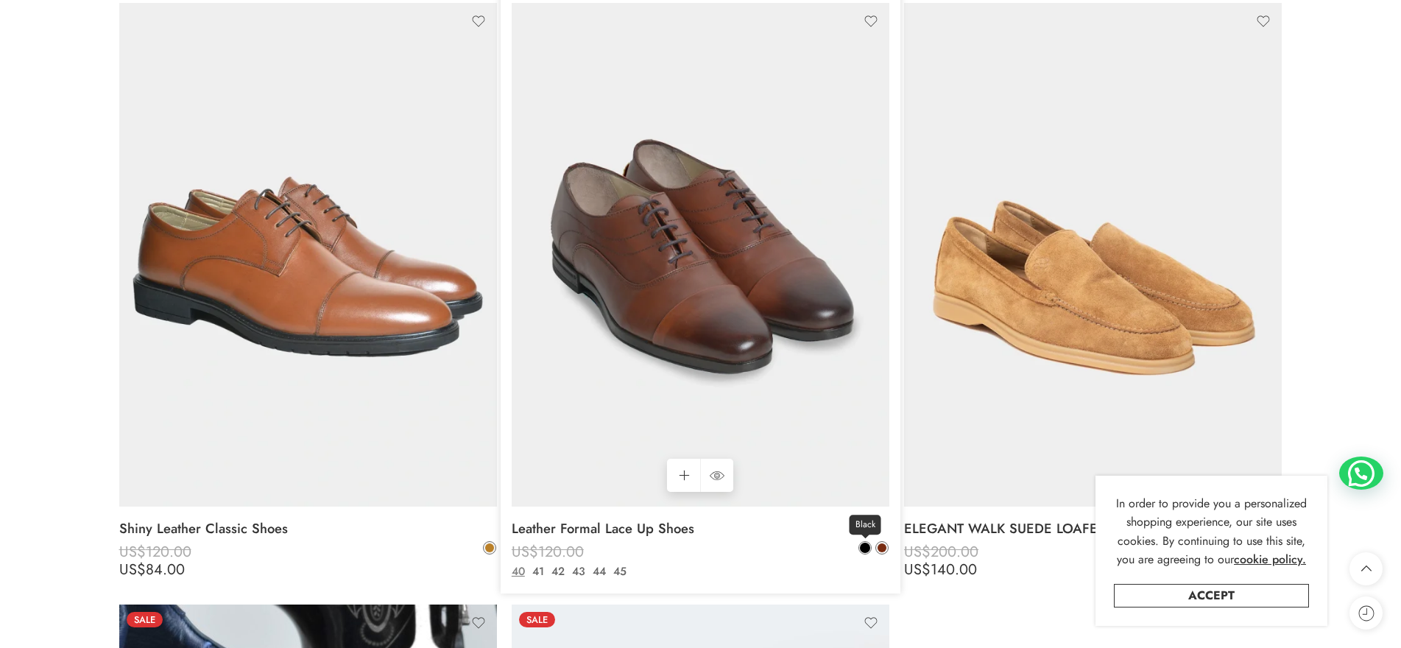
click at [863, 550] on span at bounding box center [865, 548] width 10 height 10
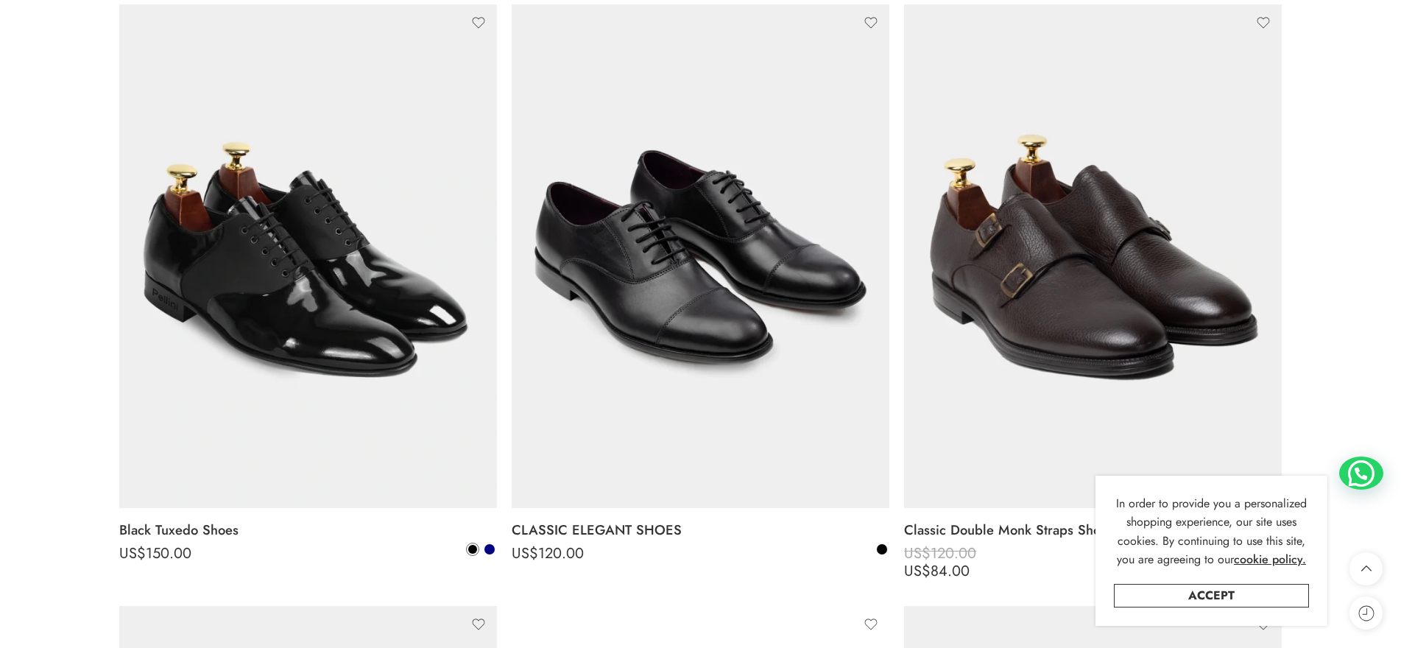
scroll to position [5816, 0]
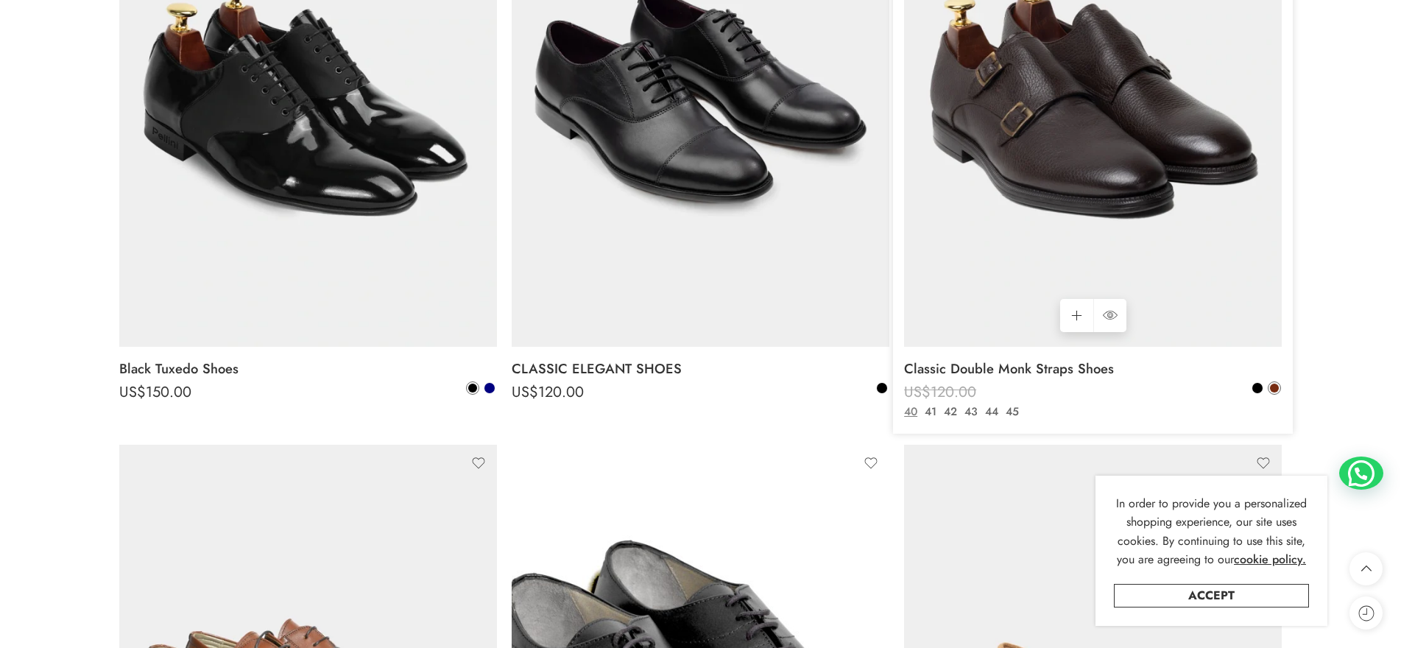
click at [1250, 386] on div "Classic Double Monk Straps Shoes US$ 120.00 US$ 84.00 US$ 120.00 US$ 84.00 Blac…" at bounding box center [1093, 390] width 378 height 87
click at [1260, 388] on span at bounding box center [1257, 388] width 10 height 10
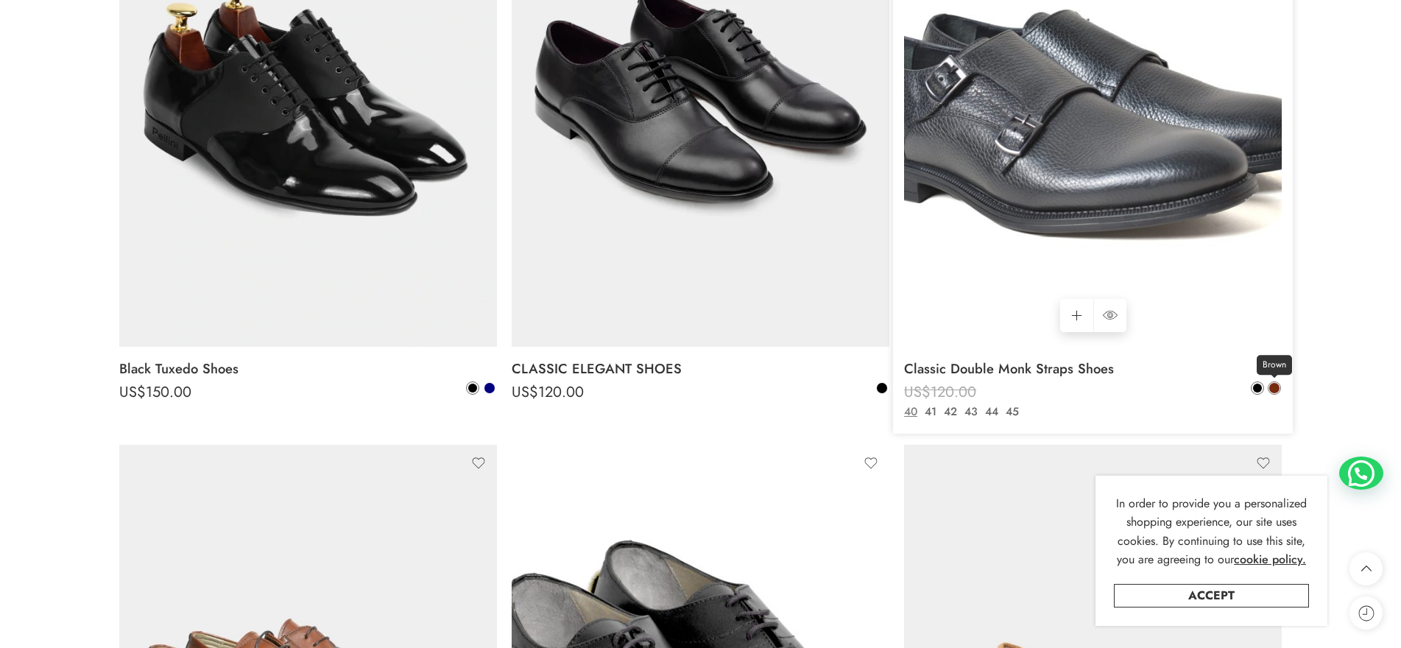
click at [1275, 385] on span at bounding box center [1274, 388] width 10 height 10
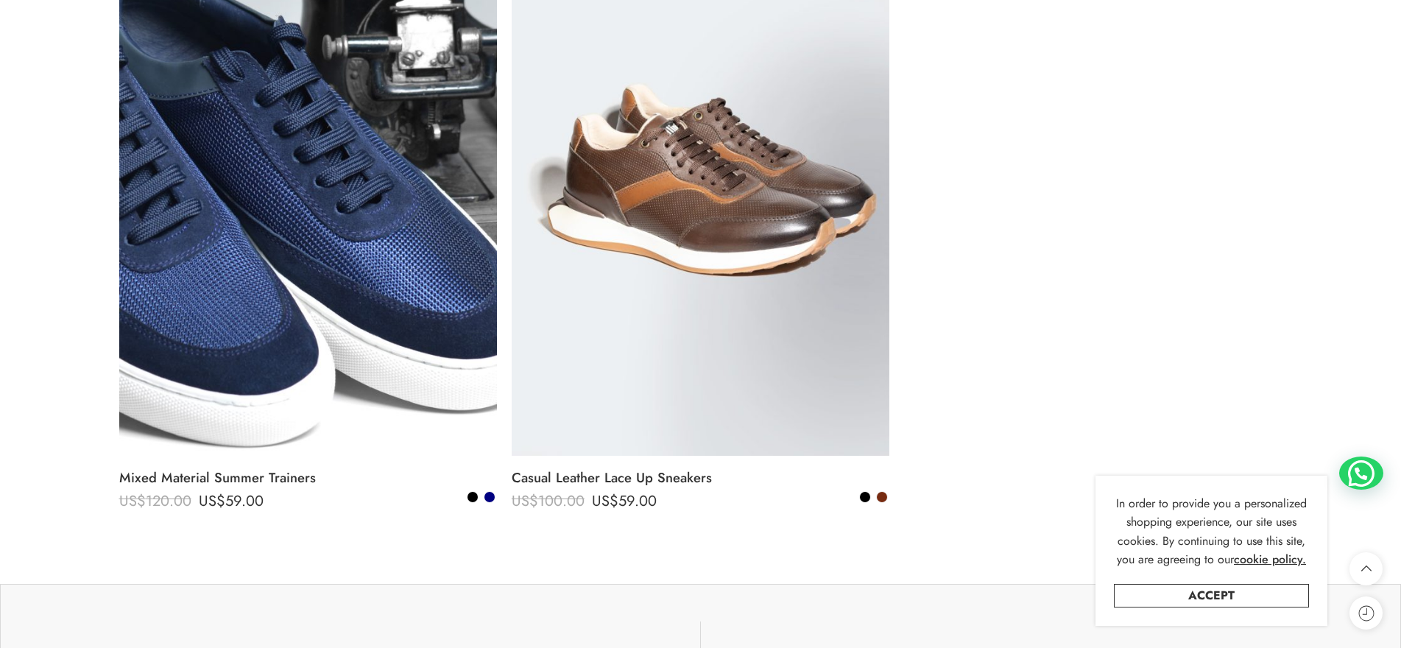
scroll to position [6920, 0]
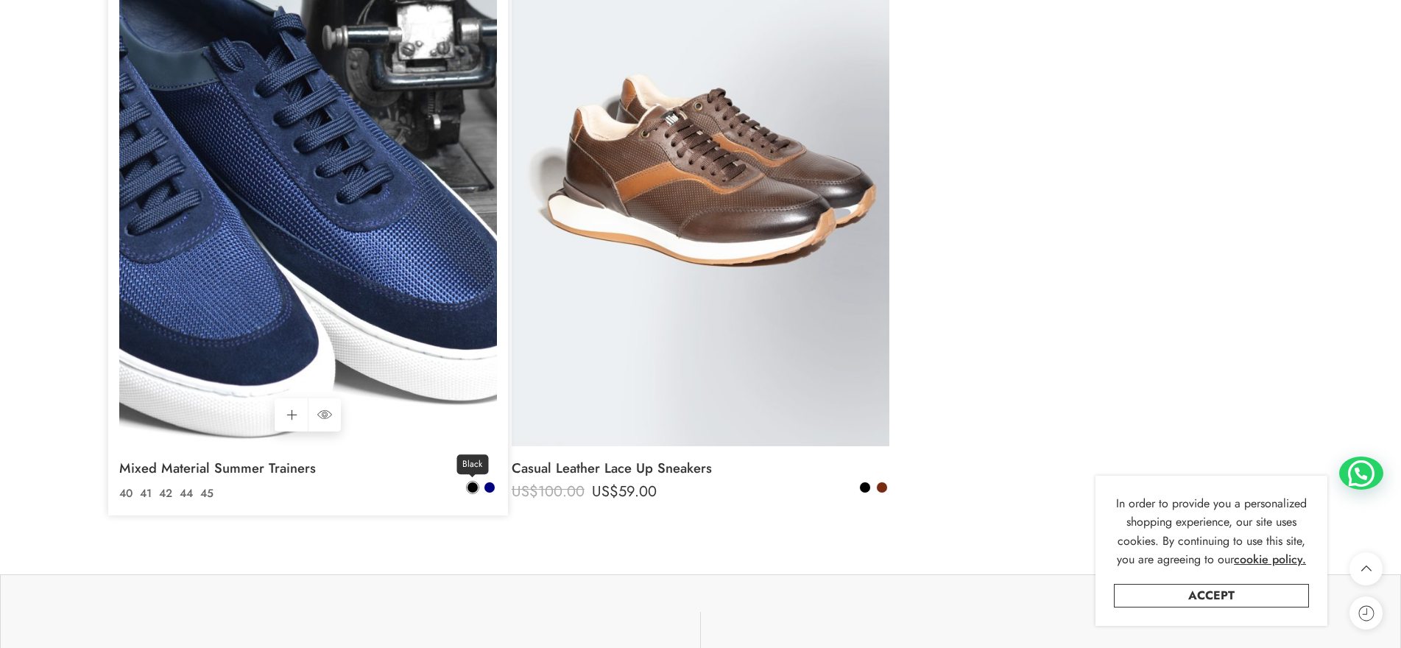
click at [473, 486] on span at bounding box center [472, 487] width 10 height 10
click at [473, 486] on span at bounding box center [472, 487] width 9 height 9
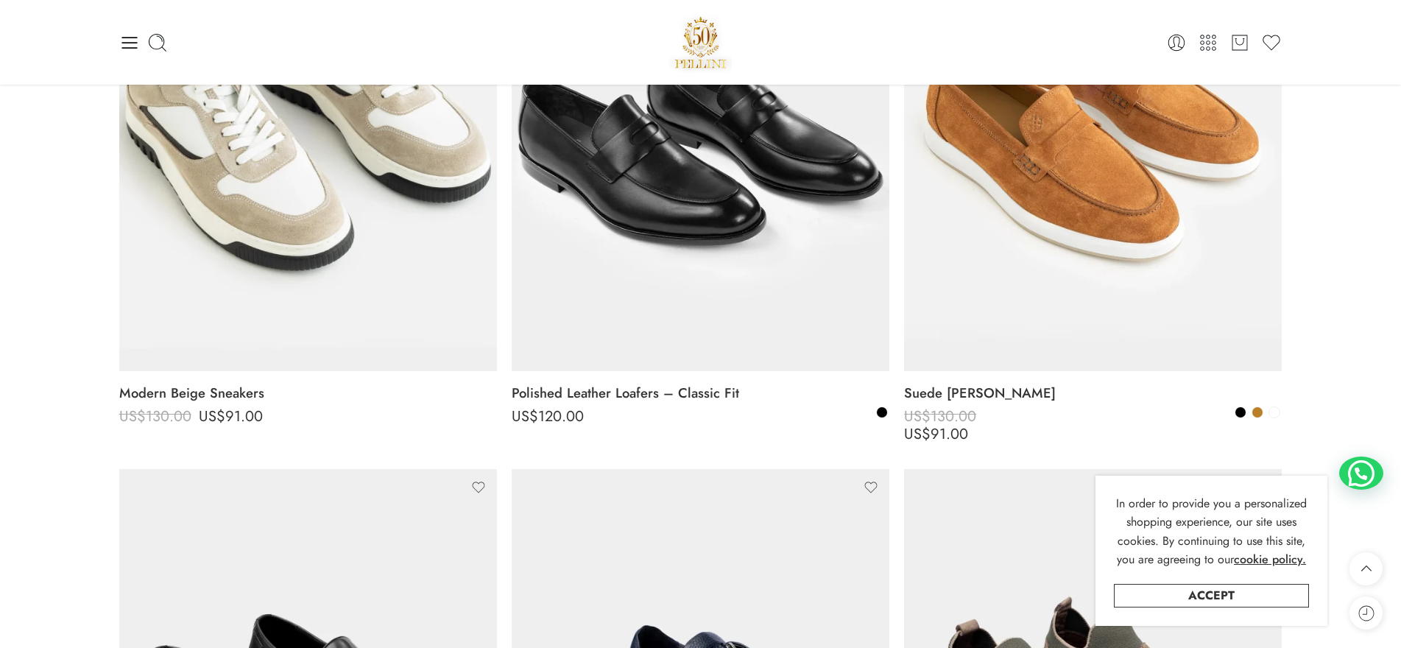
scroll to position [0, 0]
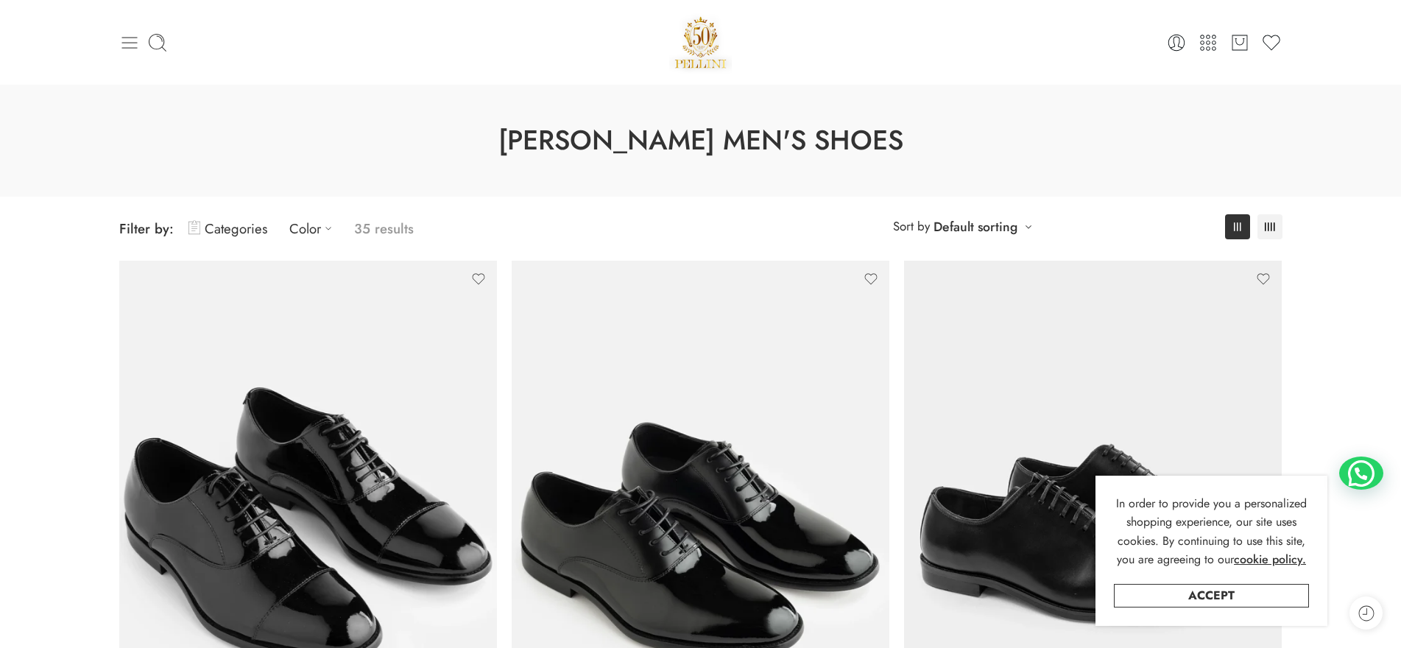
click at [132, 42] on icon at bounding box center [128, 43] width 15 height 12
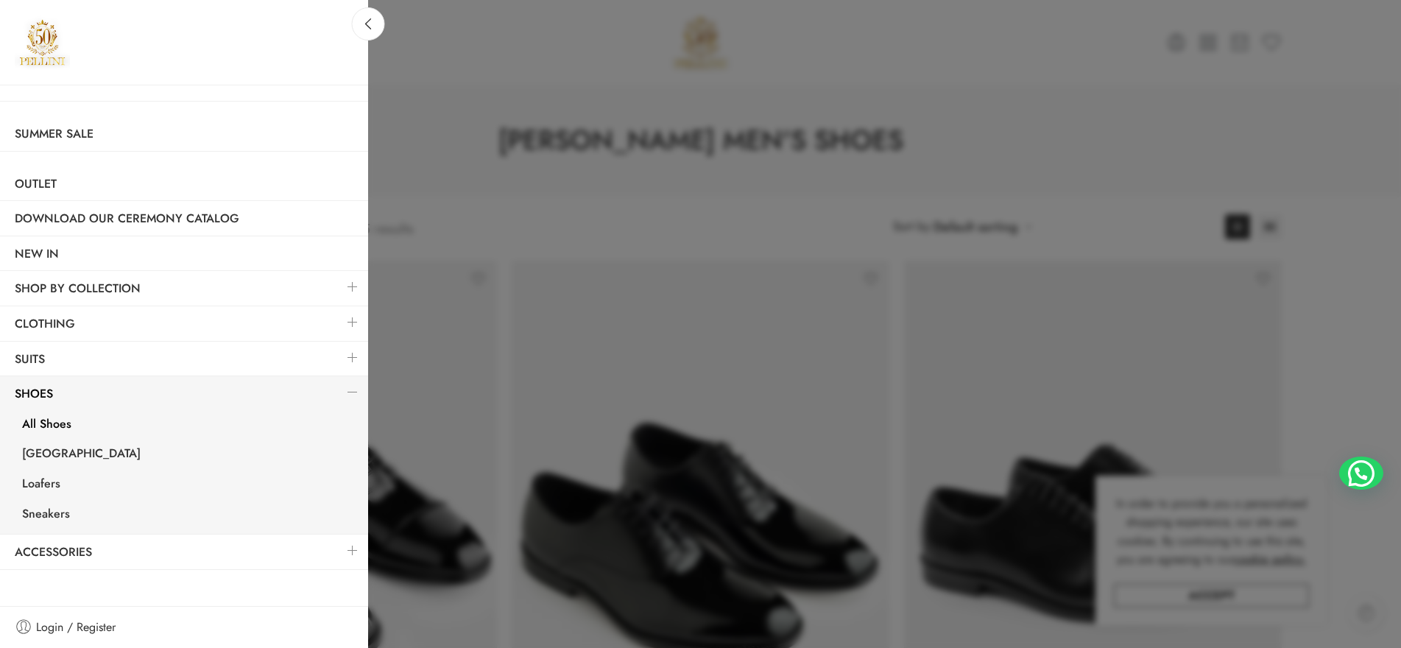
click at [624, 182] on div at bounding box center [700, 324] width 1401 height 648
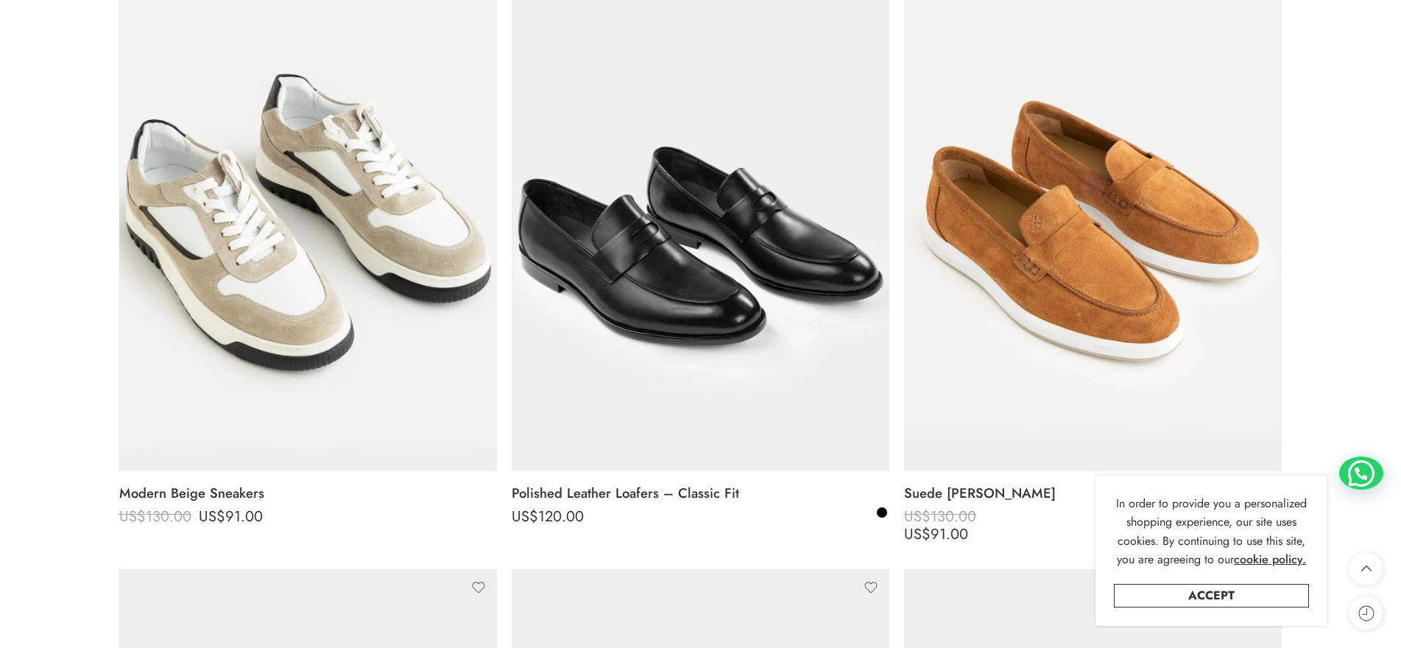
scroll to position [1546, 0]
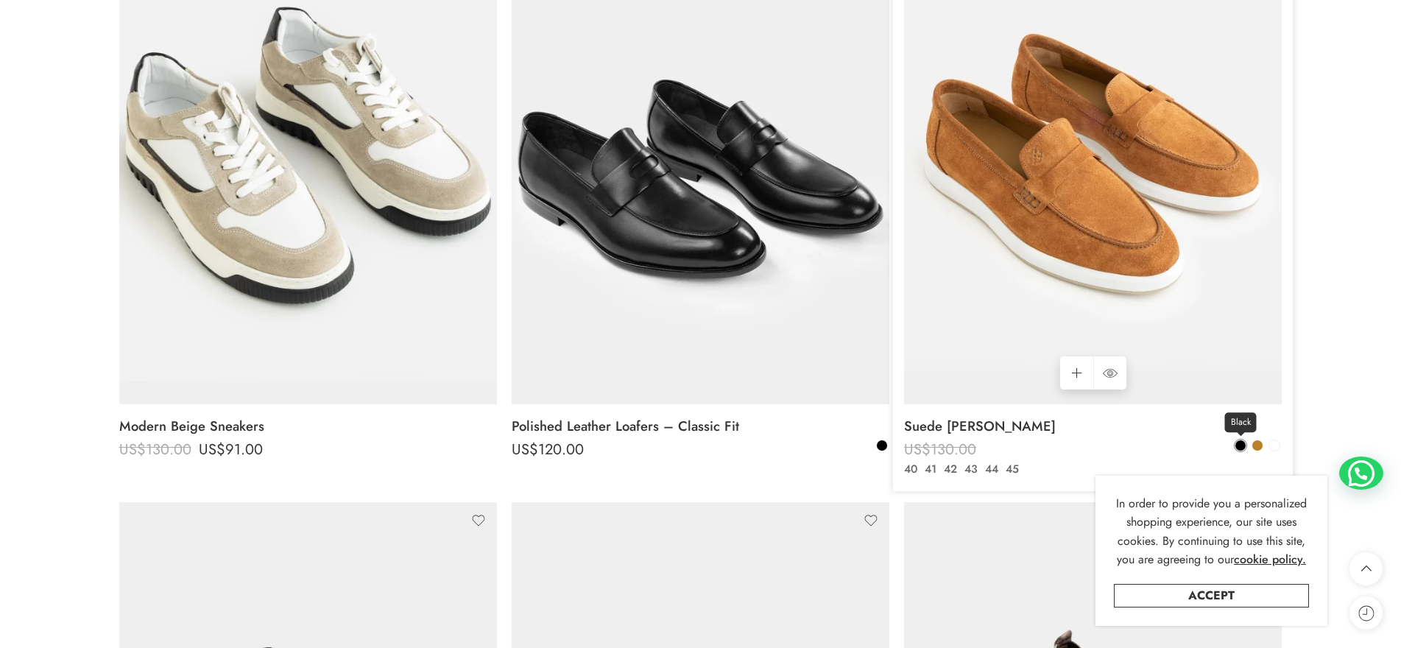
click at [1242, 446] on span at bounding box center [1240, 445] width 10 height 10
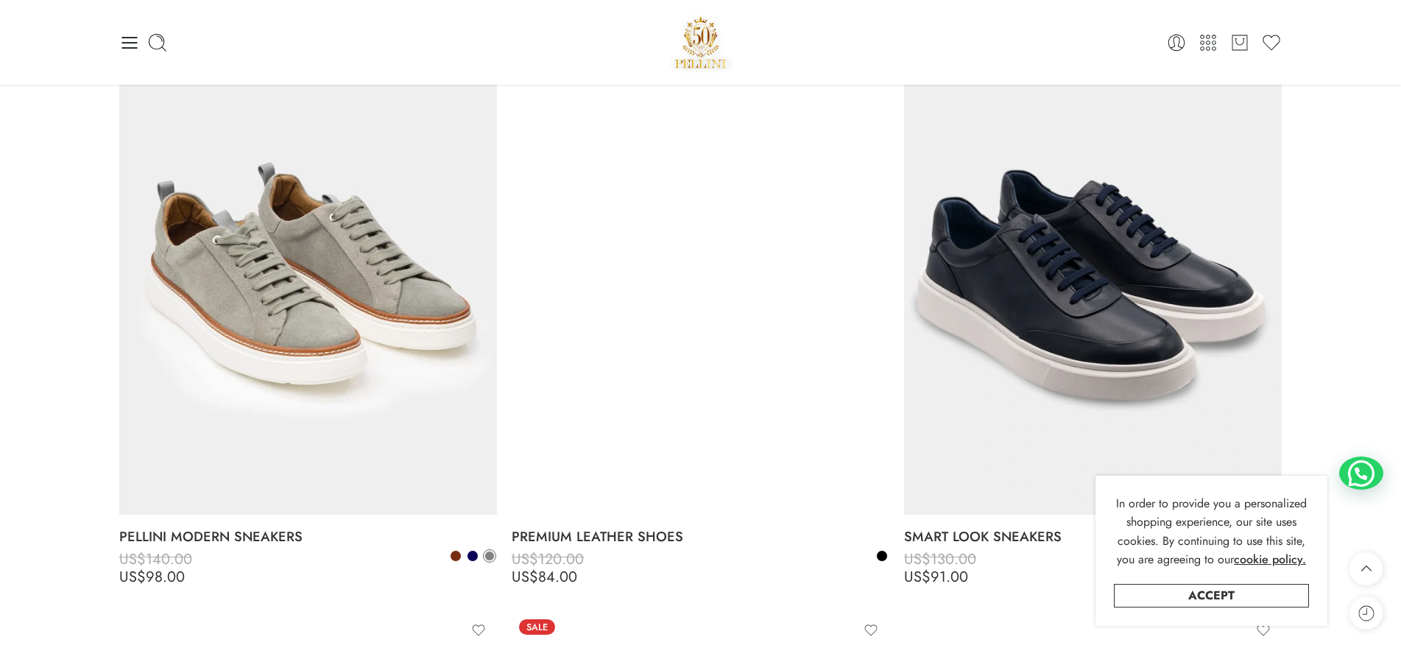
scroll to position [3166, 0]
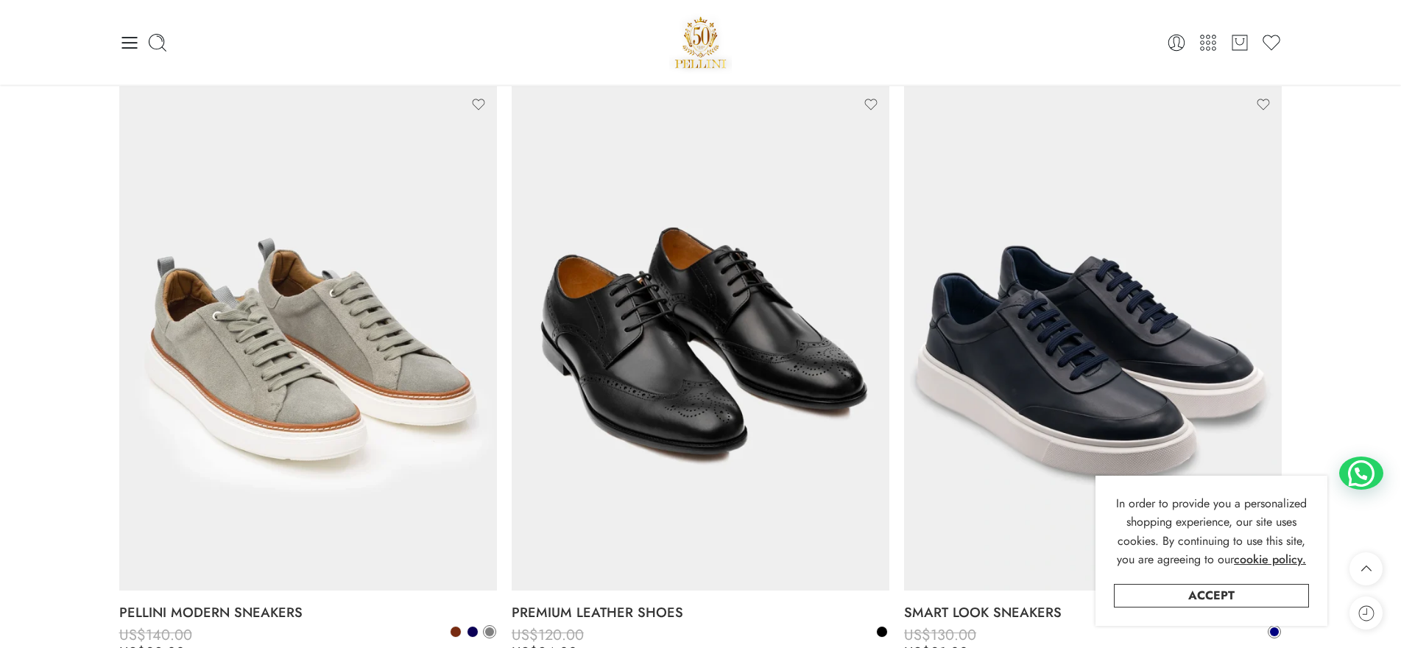
click at [131, 43] on icon at bounding box center [129, 42] width 21 height 21
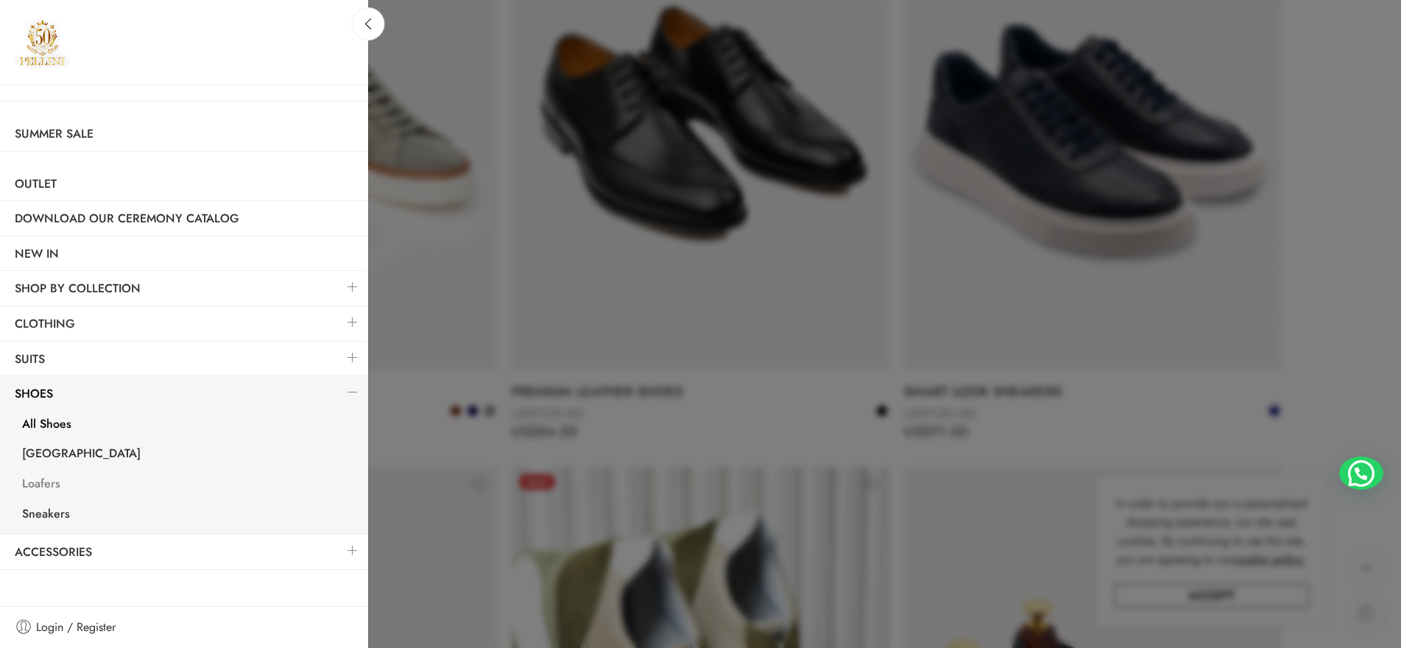
scroll to position [3460, 0]
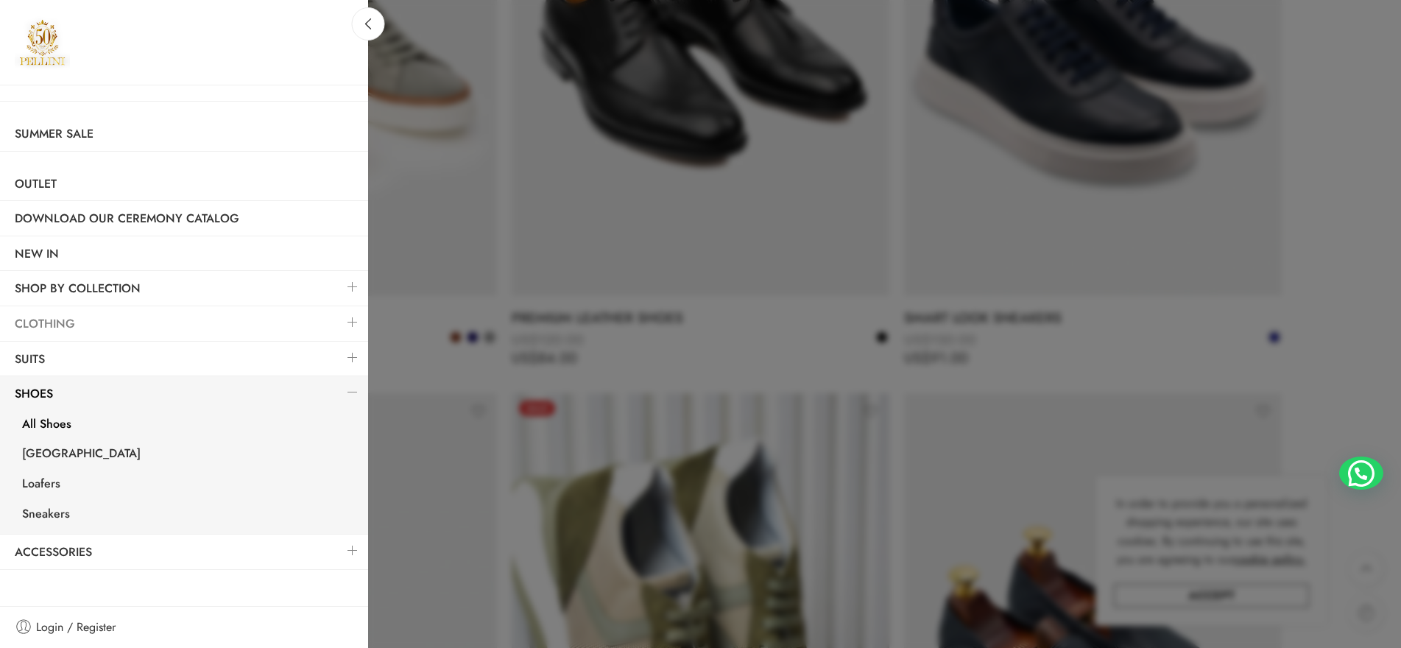
click at [74, 326] on link "Clothing" at bounding box center [184, 324] width 368 height 34
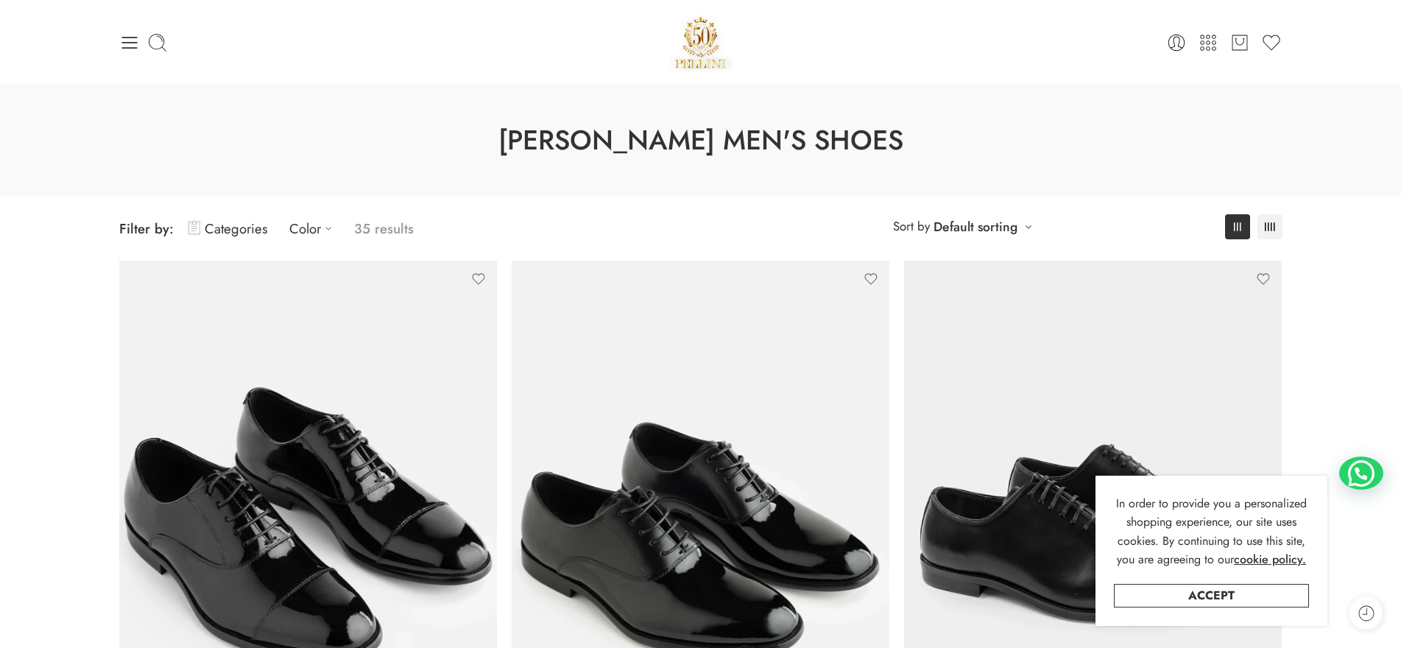
click at [132, 41] on icon at bounding box center [129, 42] width 21 height 21
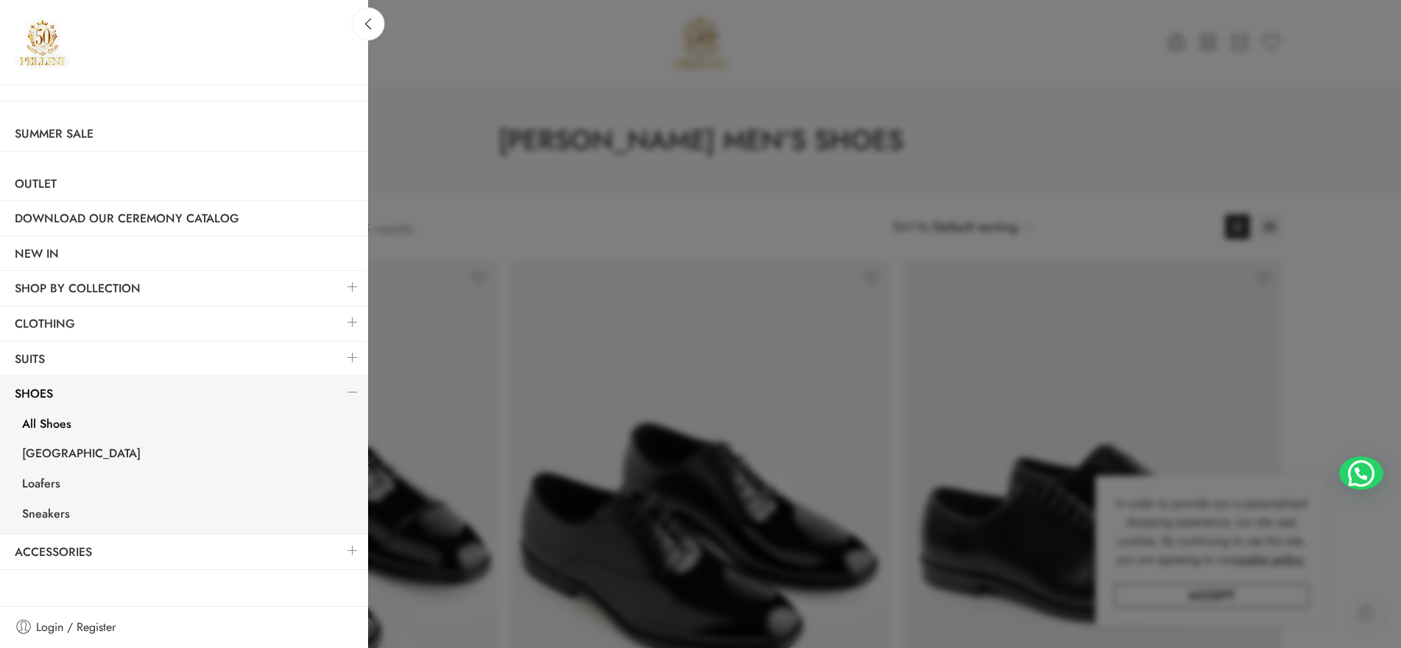
click at [352, 322] on link at bounding box center [352, 322] width 31 height 32
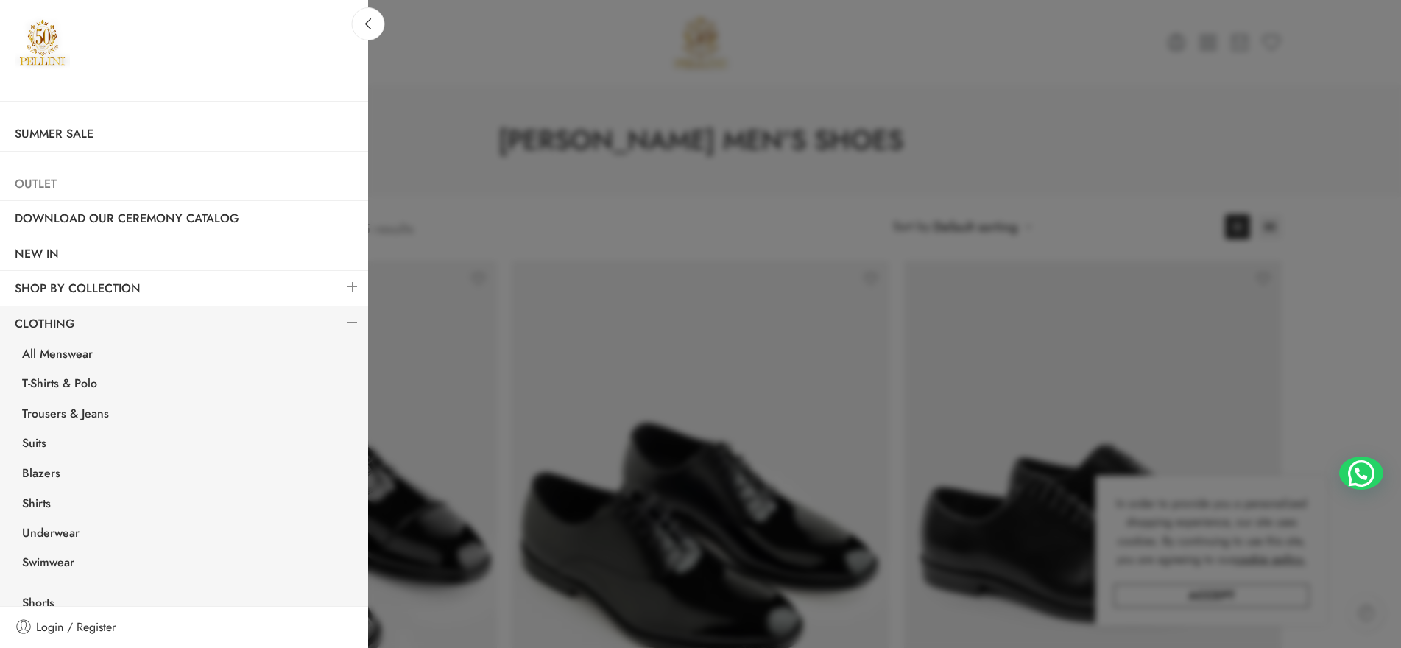
click at [24, 184] on link "Outlet" at bounding box center [184, 184] width 368 height 34
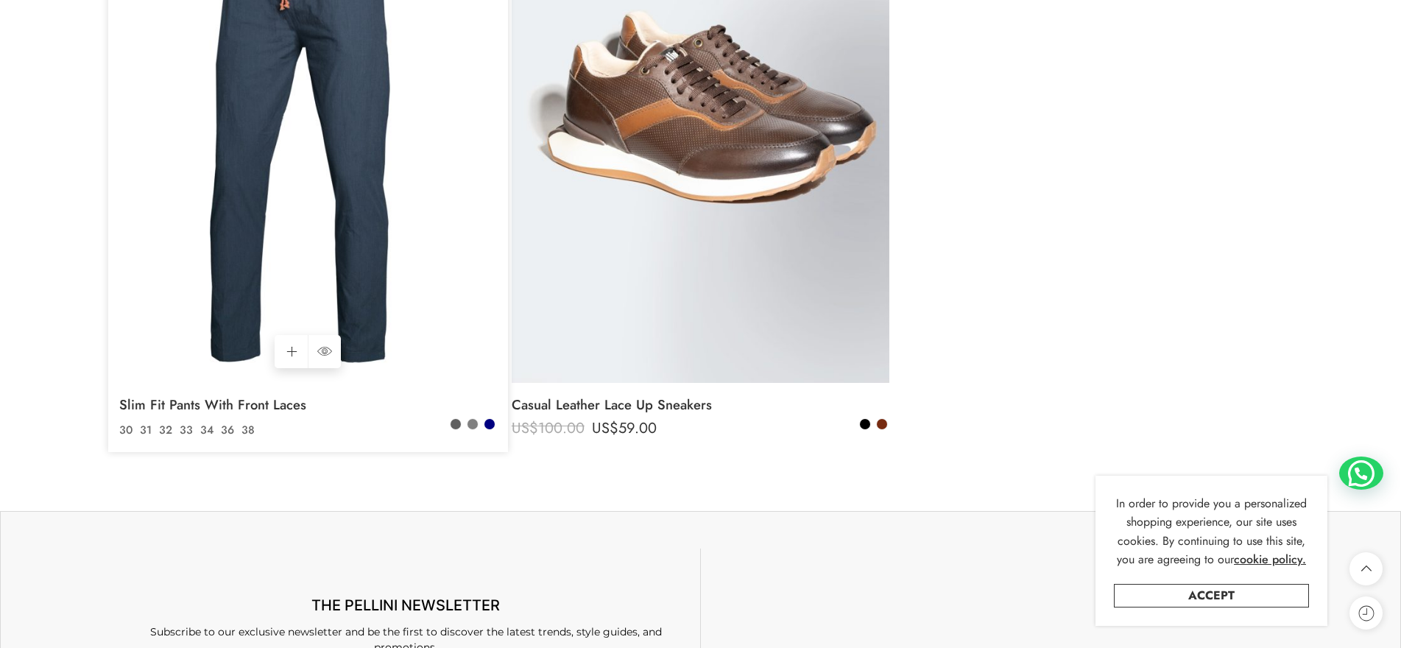
scroll to position [2429, 0]
